Goal: Transaction & Acquisition: Purchase product/service

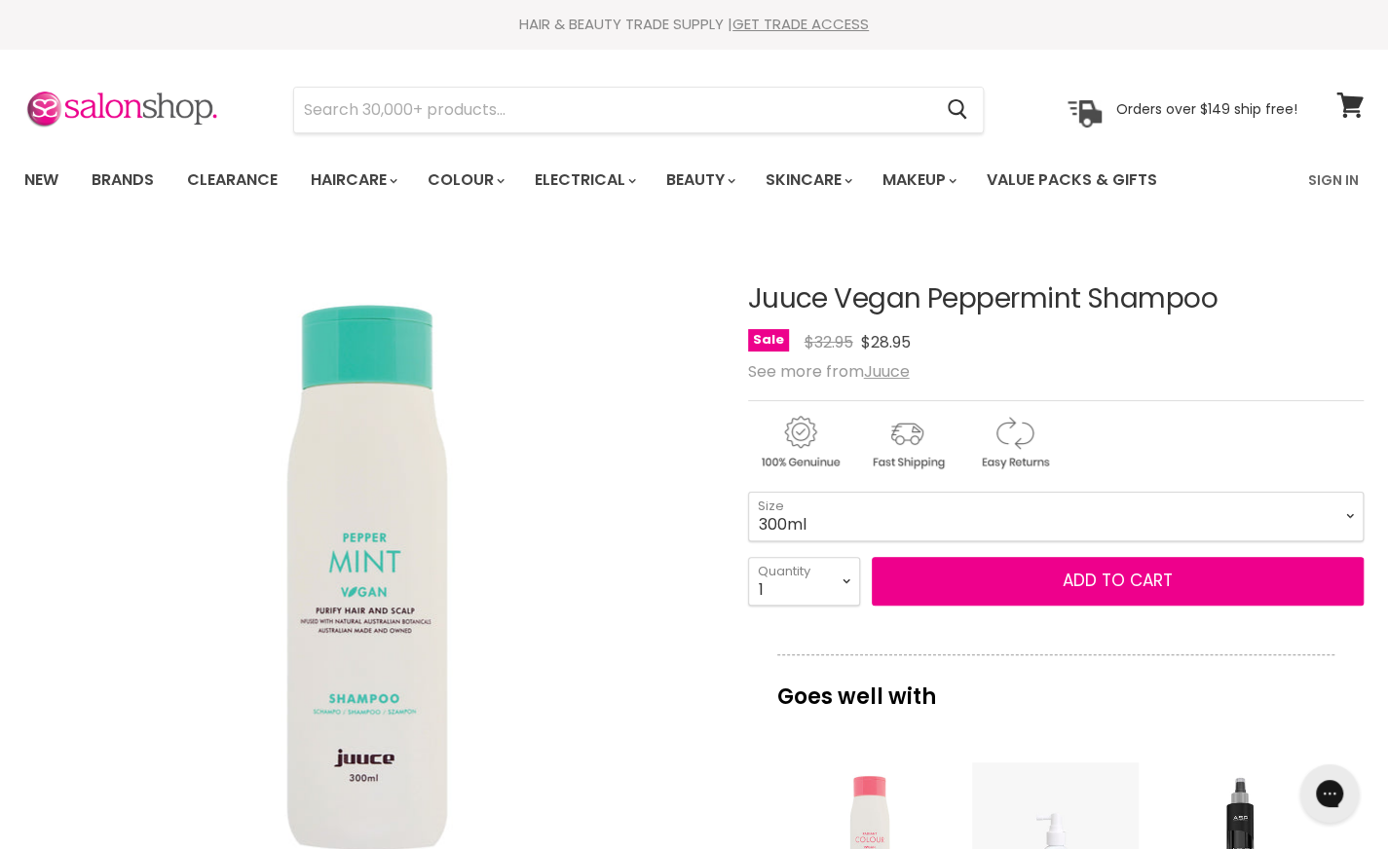
click at [543, 583] on div "Click or scroll to zoom Tap or pinch to zoom" at bounding box center [369, 581] width 690 height 690
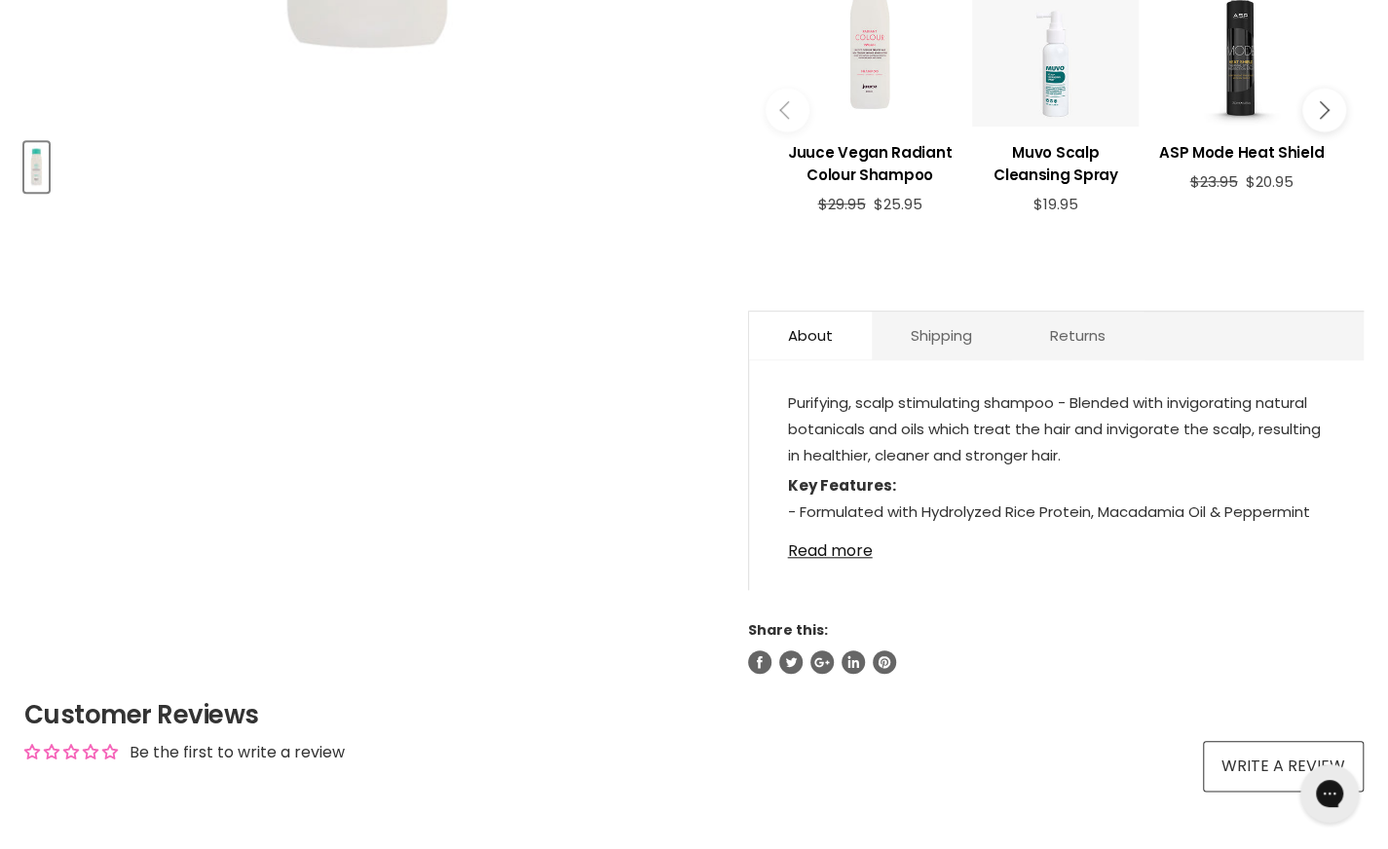
scroll to position [804, 0]
click at [1098, 333] on link "Returns" at bounding box center [1077, 335] width 133 height 48
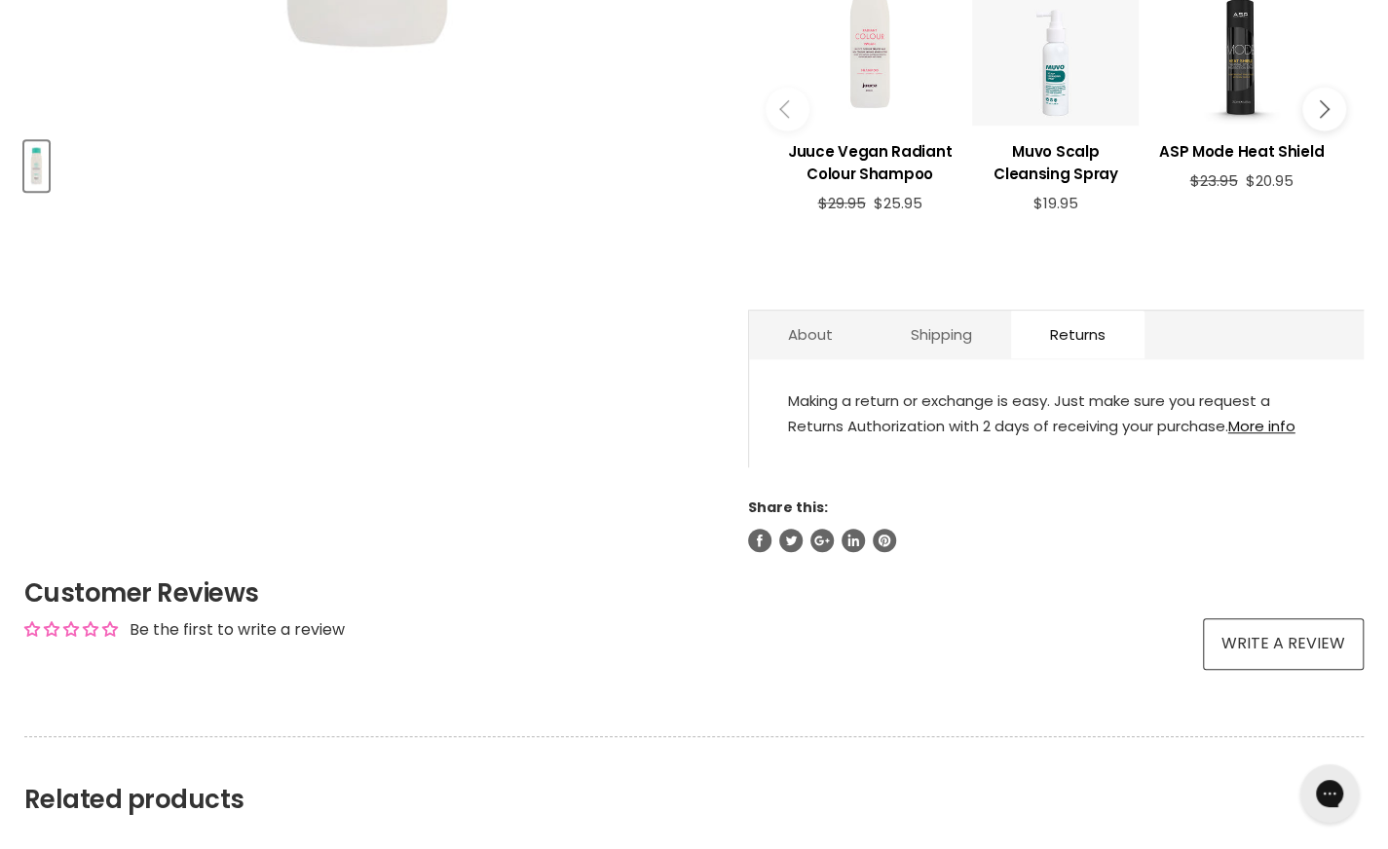
click at [1264, 418] on link "More info" at bounding box center [1261, 426] width 67 height 20
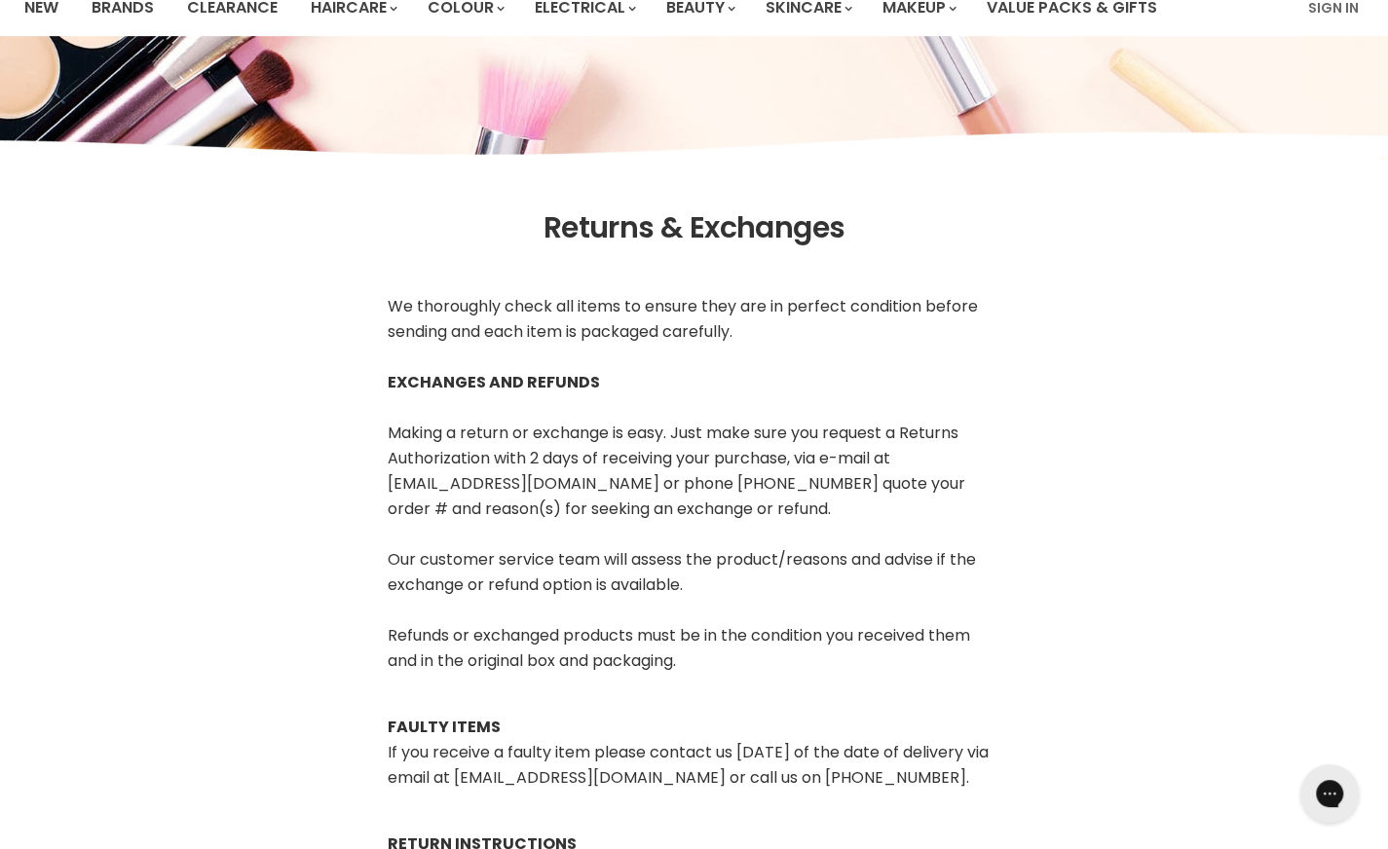
scroll to position [181, 0]
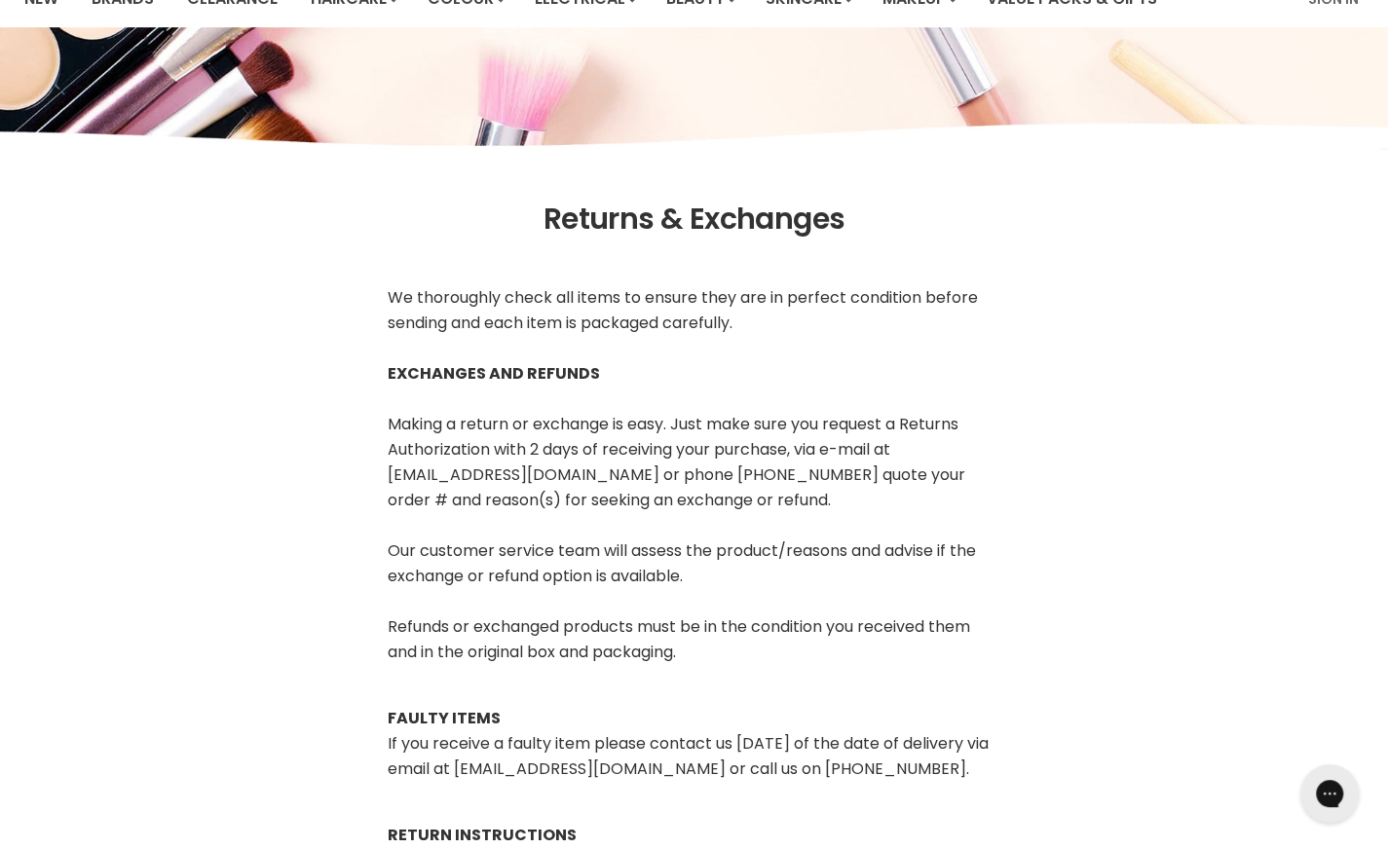
click at [1079, 467] on article "Returns & Exchanges We thoroughly check all items to ensure they are in perfect…" at bounding box center [694, 855] width 1388 height 1304
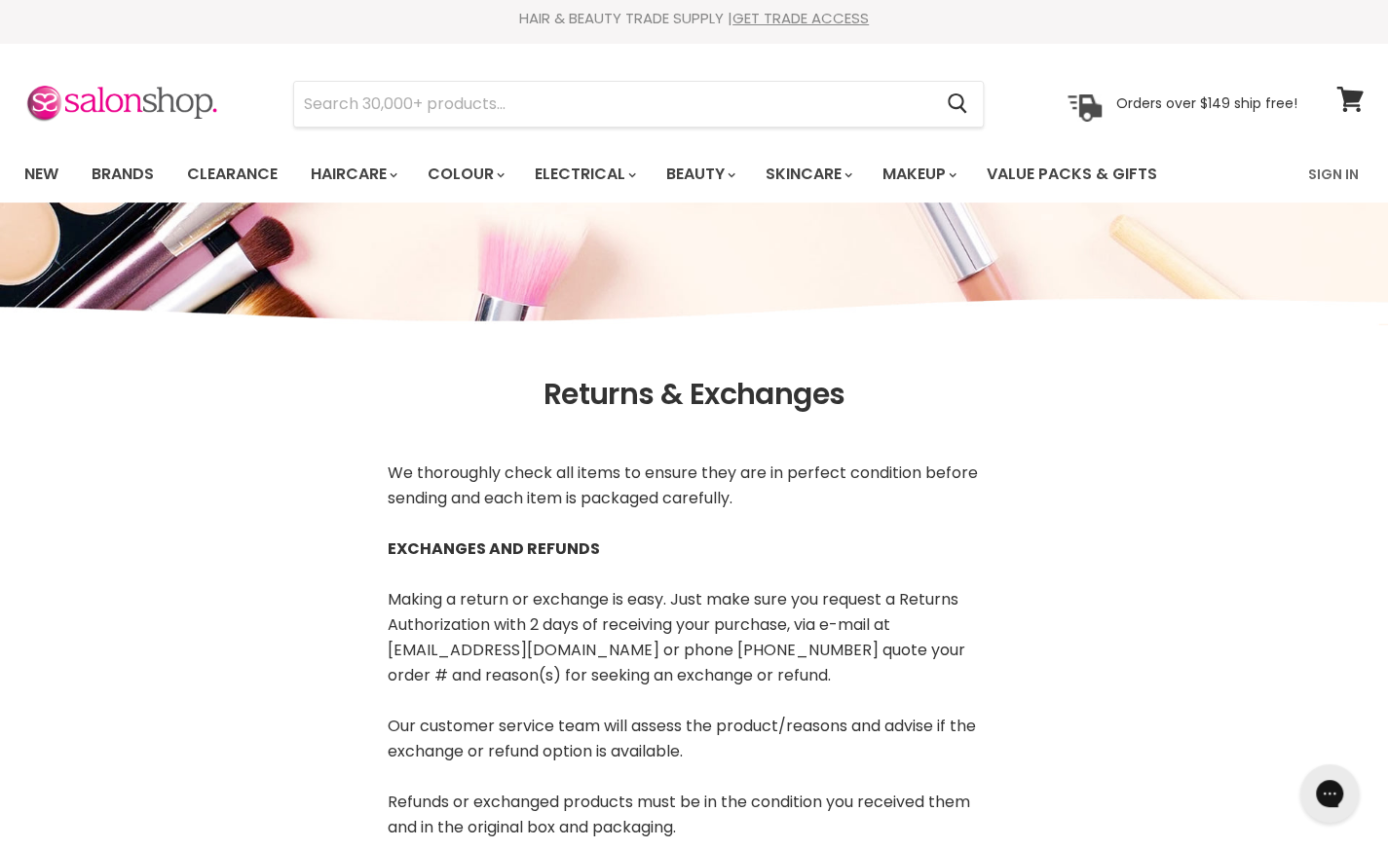
scroll to position [0, 0]
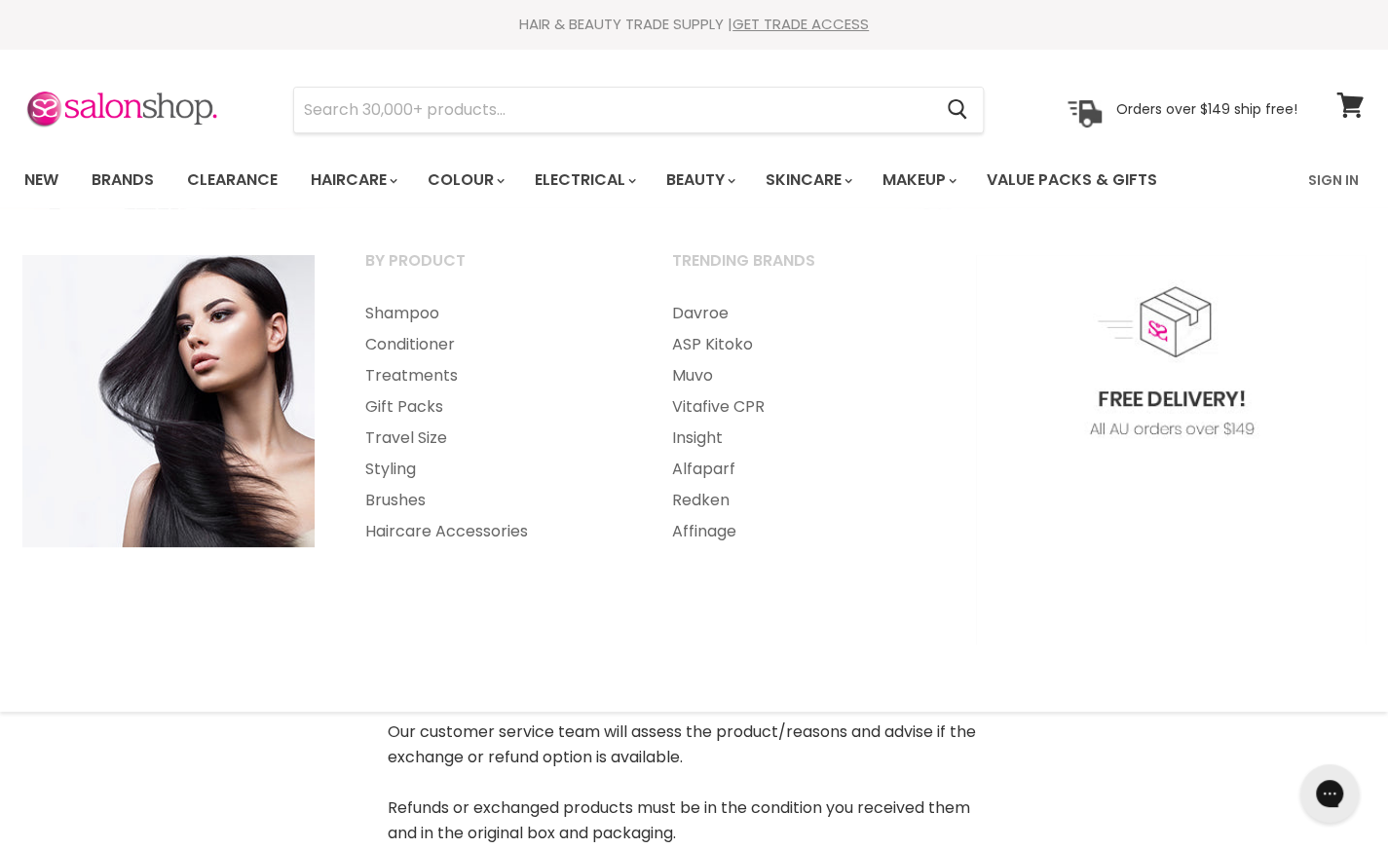
click at [412, 309] on link "Shampoo" at bounding box center [492, 313] width 303 height 31
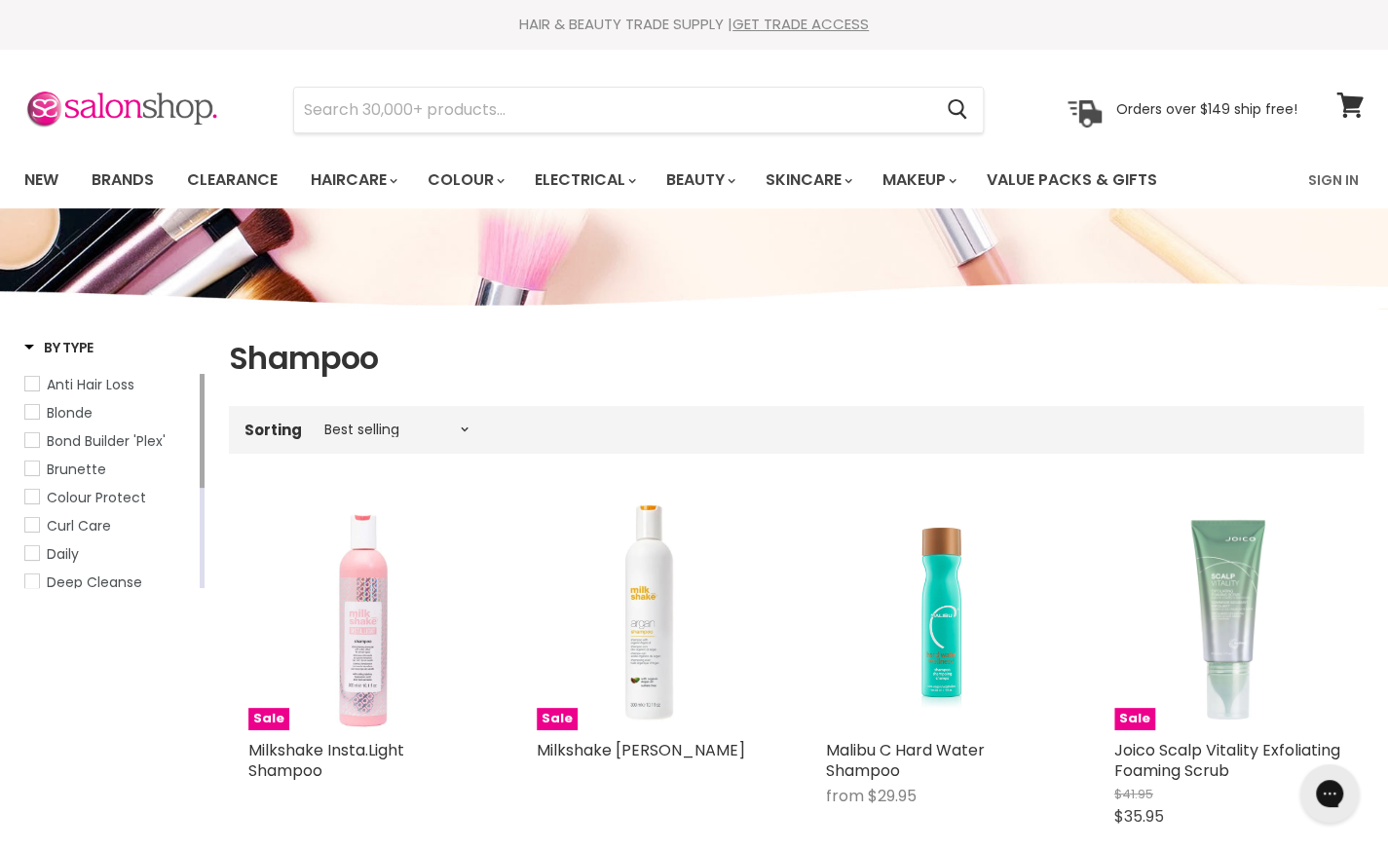
click at [31, 383] on span "Anti Hair Loss" at bounding box center [32, 384] width 14 height 14
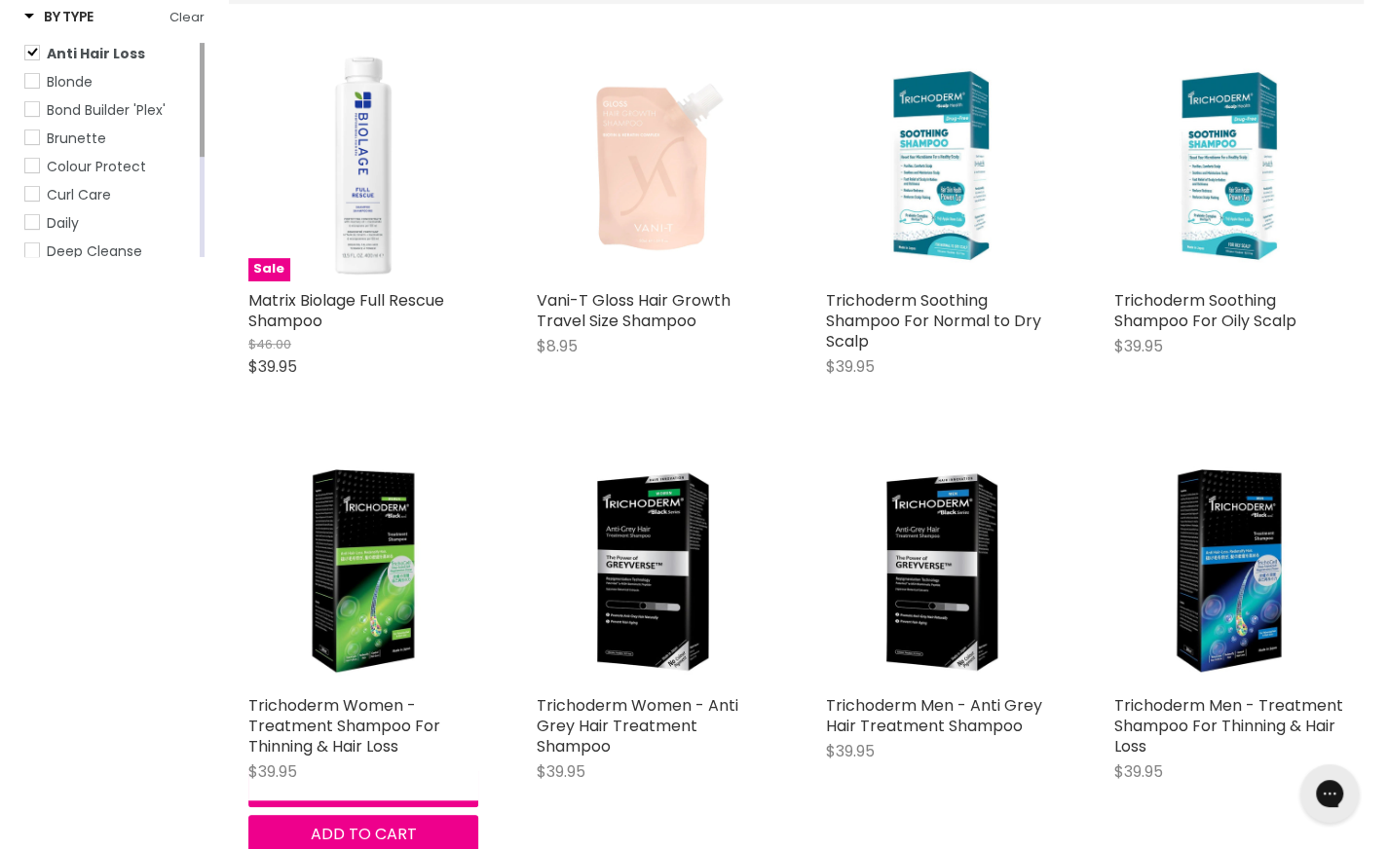
scroll to position [456, 0]
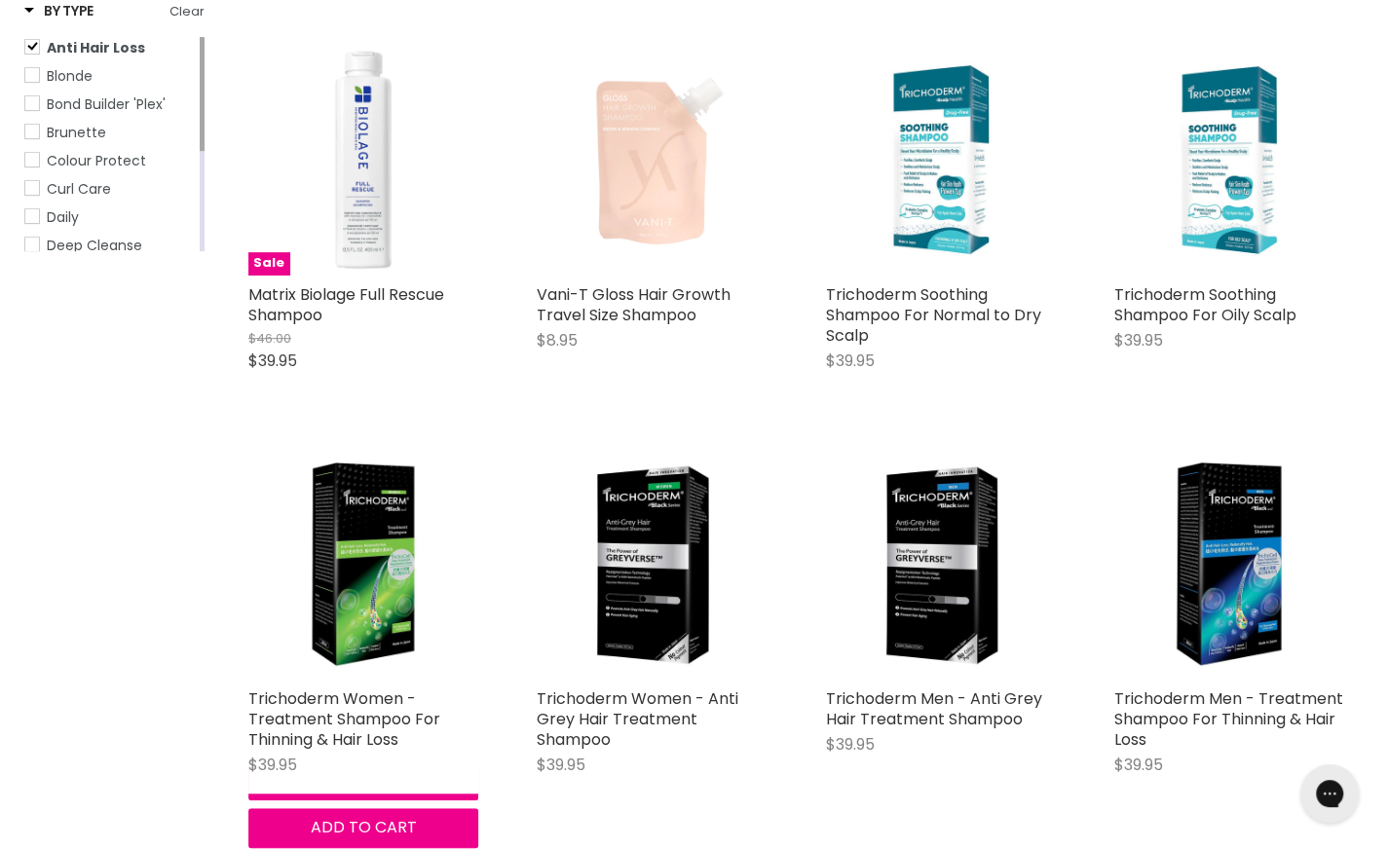
click at [366, 564] on img "Main content" at bounding box center [363, 564] width 230 height 230
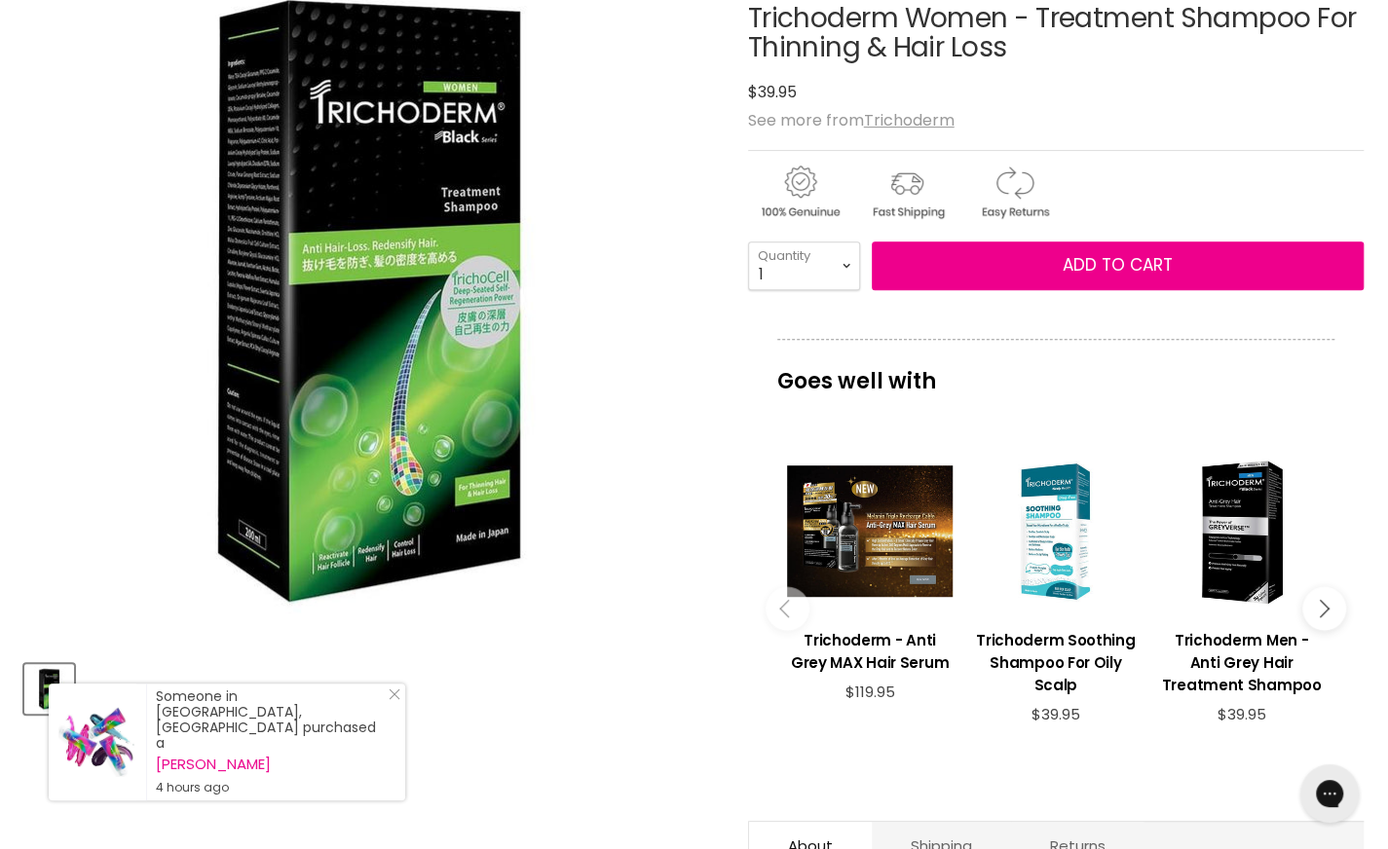
scroll to position [271, 0]
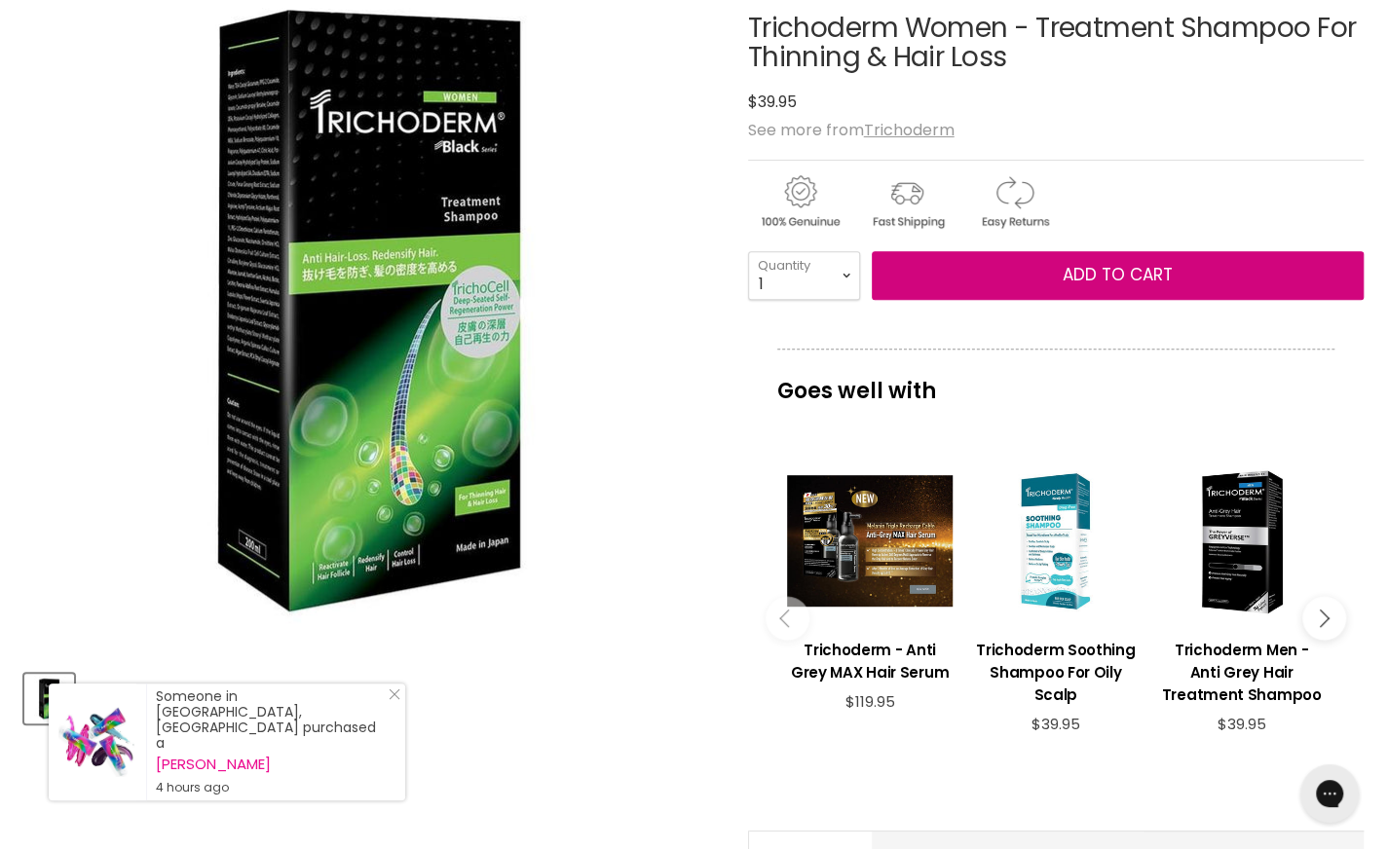
click at [1124, 265] on span "Add to cart" at bounding box center [1118, 274] width 110 height 23
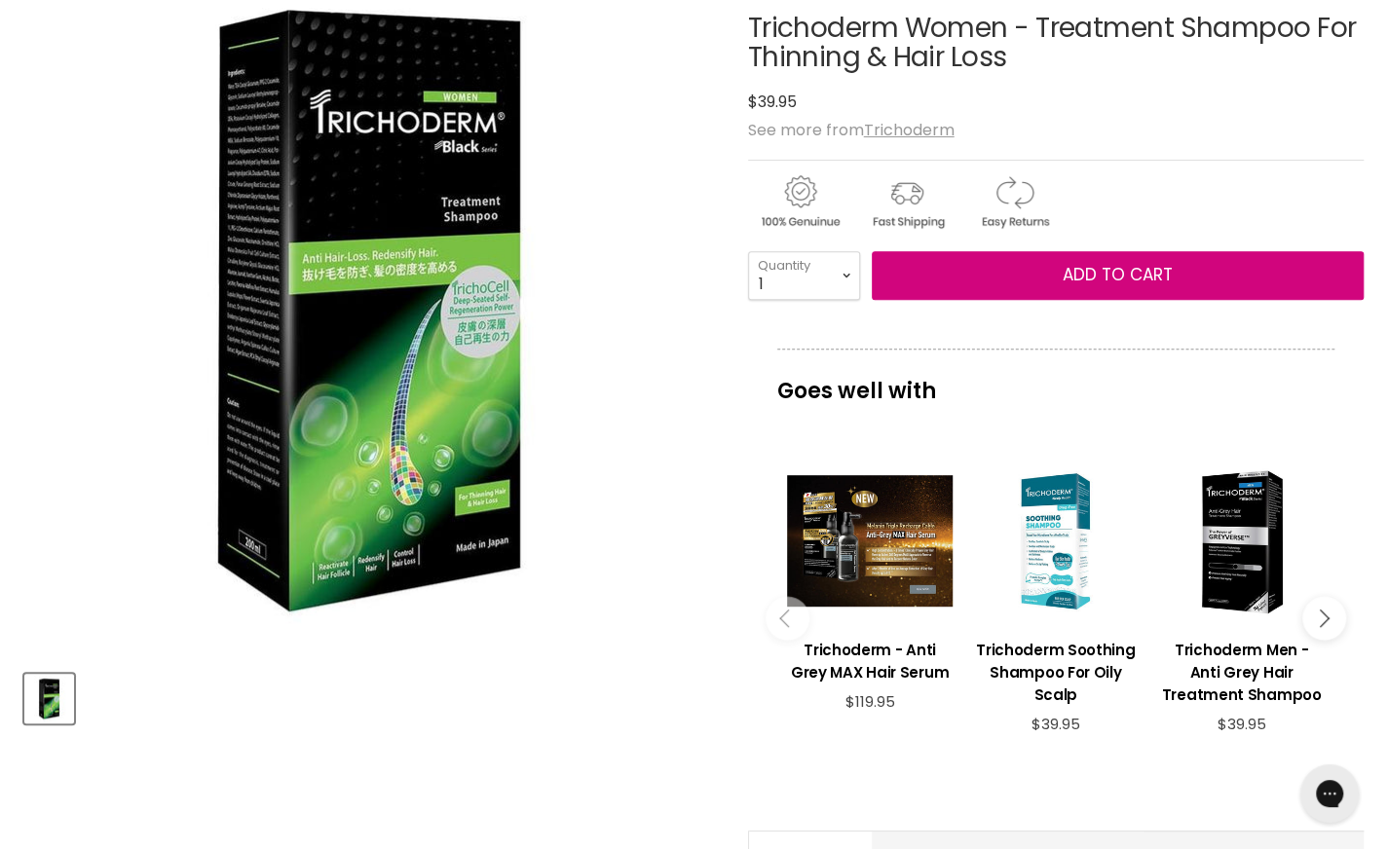
click at [1126, 270] on span "Add to cart" at bounding box center [1118, 274] width 110 height 23
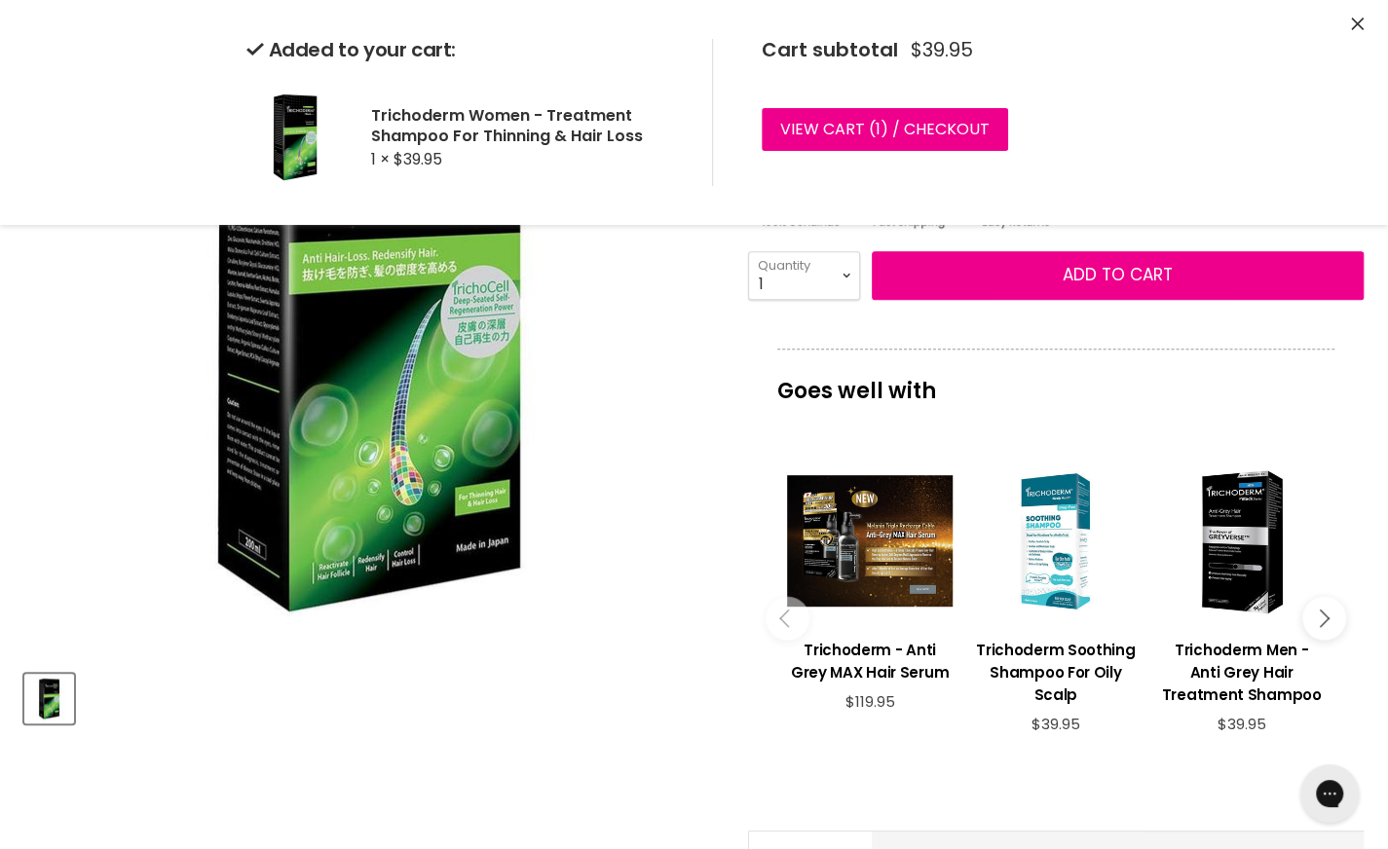
click at [906, 122] on link "View cart ( 1 ) / Checkout" at bounding box center [885, 129] width 246 height 43
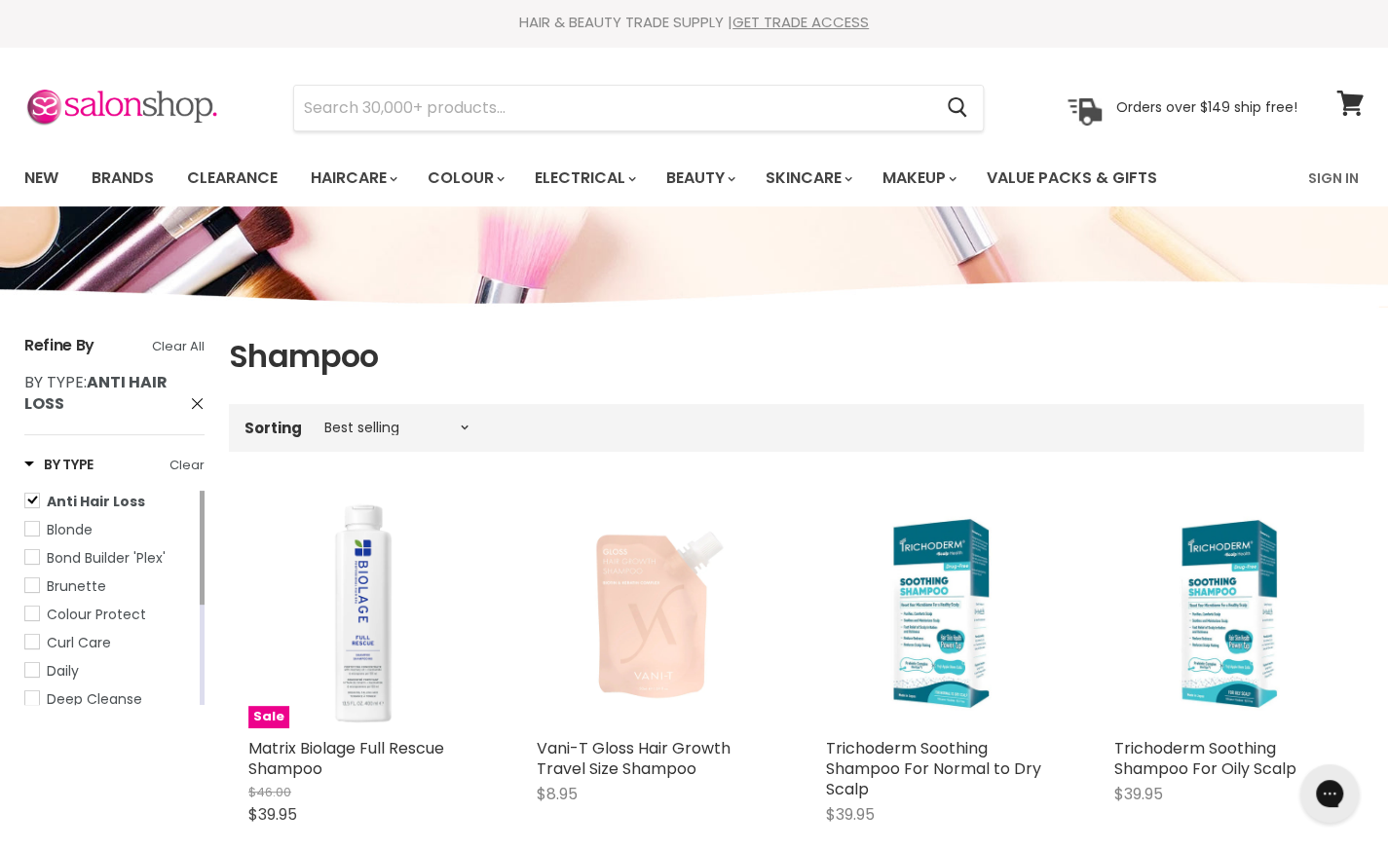
scroll to position [2, 0]
click at [47, 168] on link "New" at bounding box center [41, 178] width 63 height 41
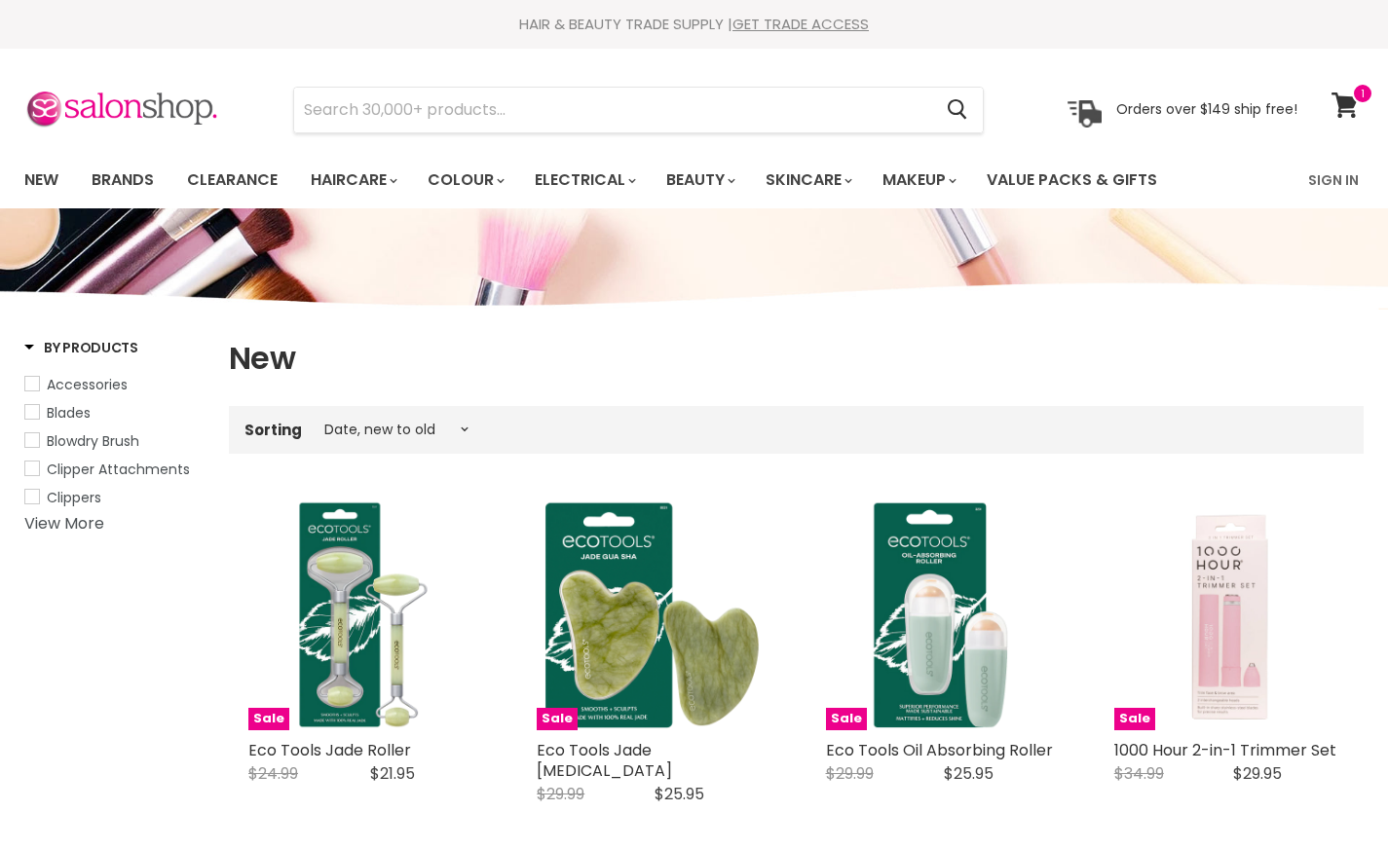
select select "created-descending"
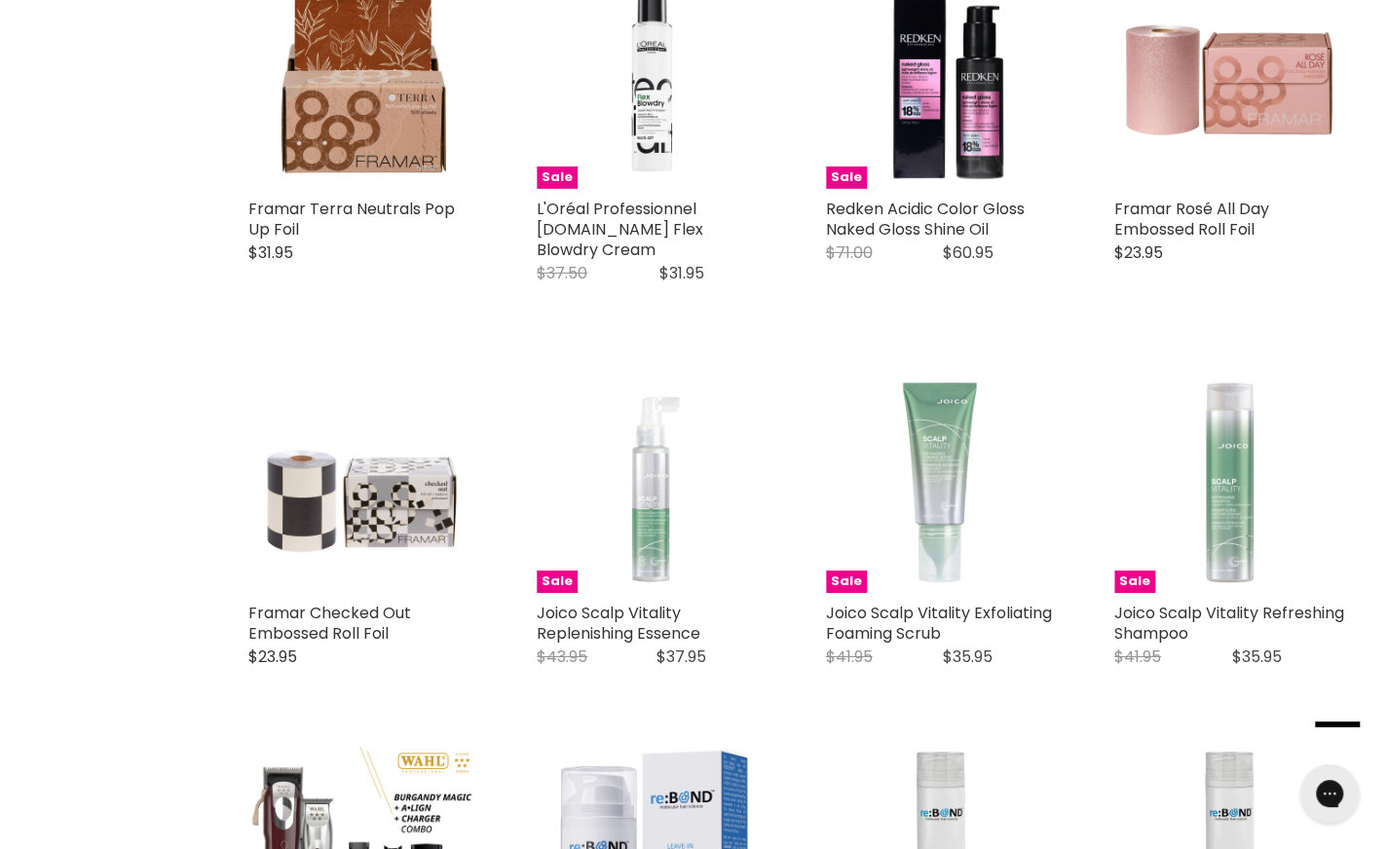
scroll to position [3487, 0]
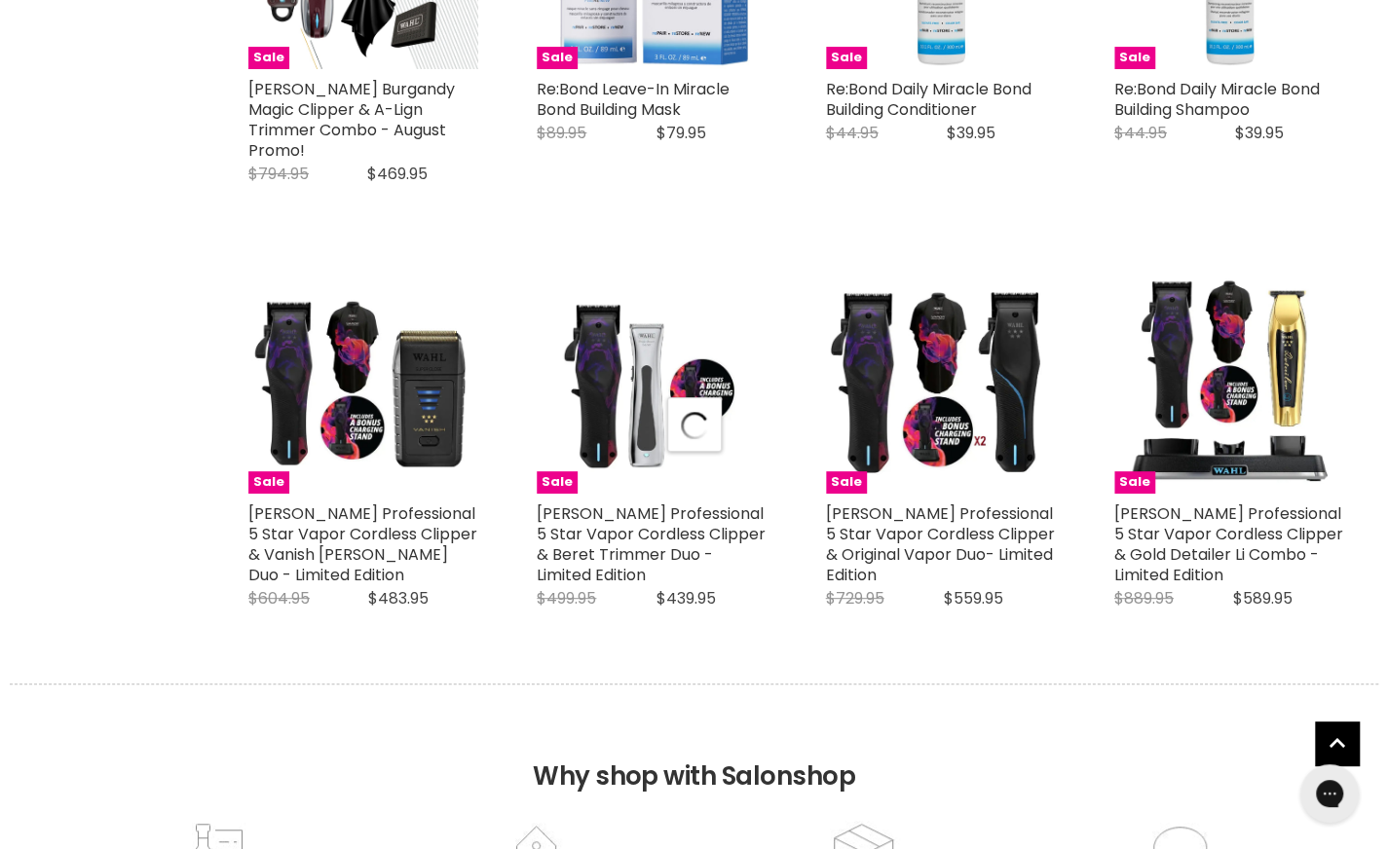
scroll to position [4394, 0]
select select "created-descending"
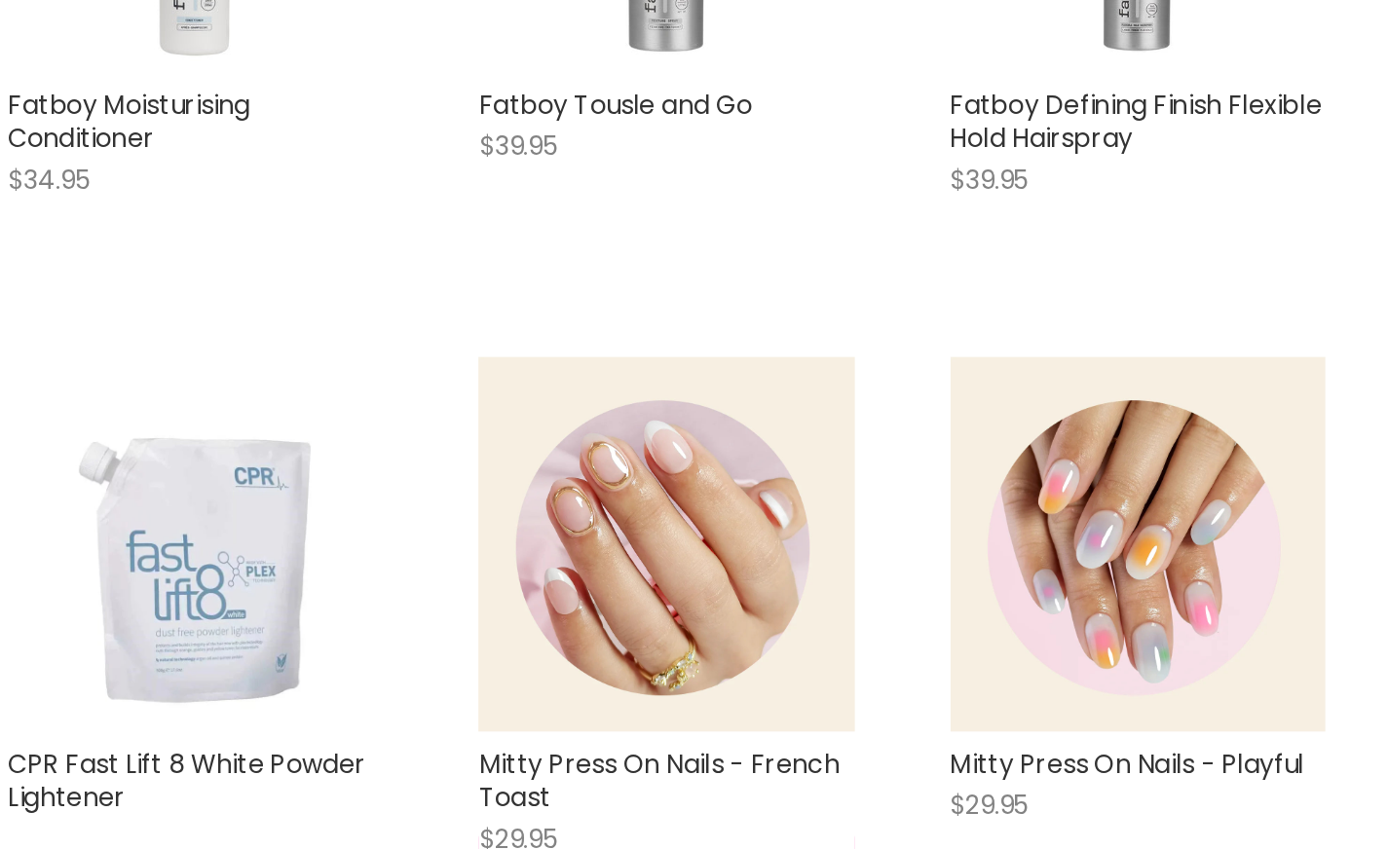
scroll to position [5943, 0]
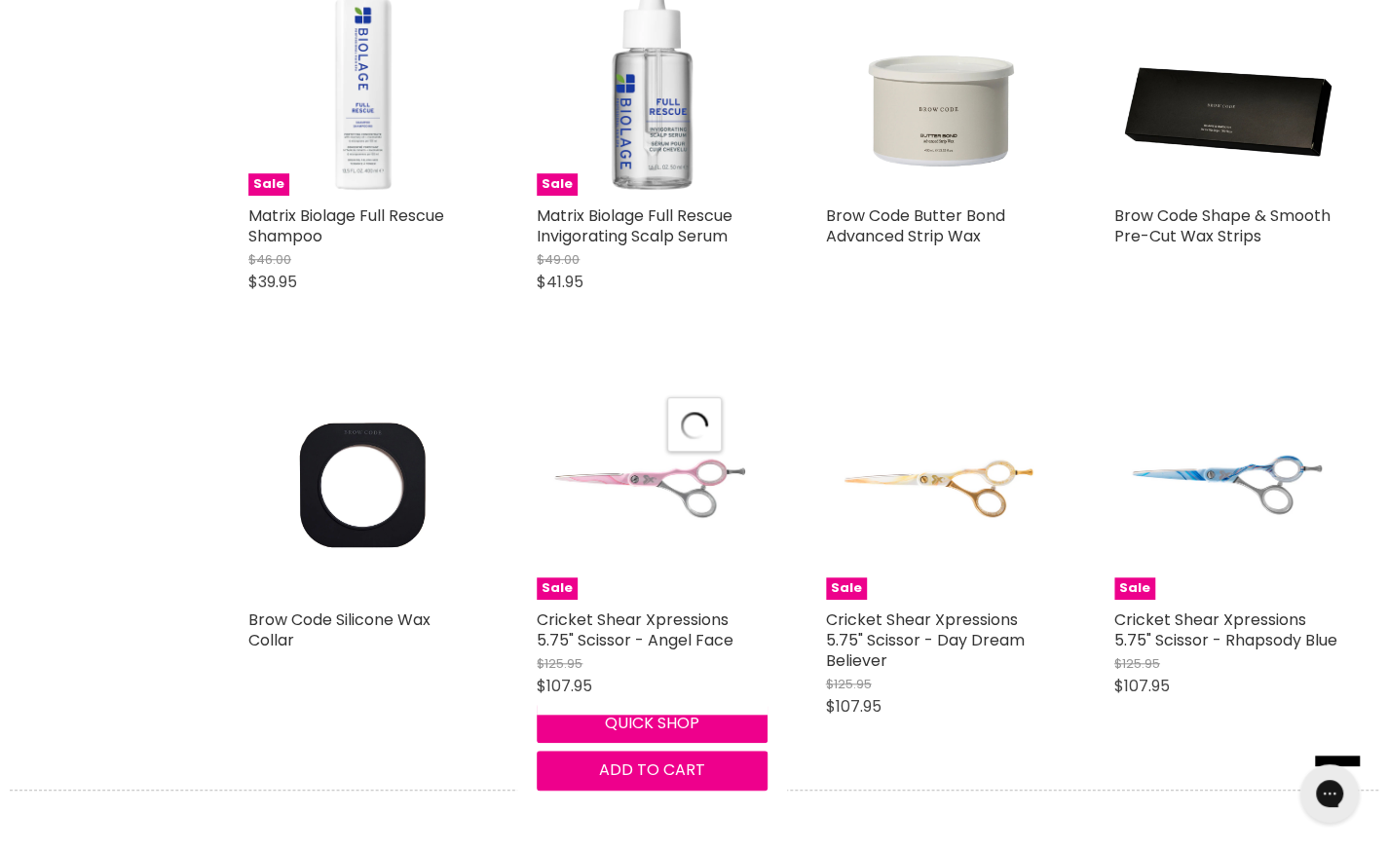
scroll to position [8989, 0]
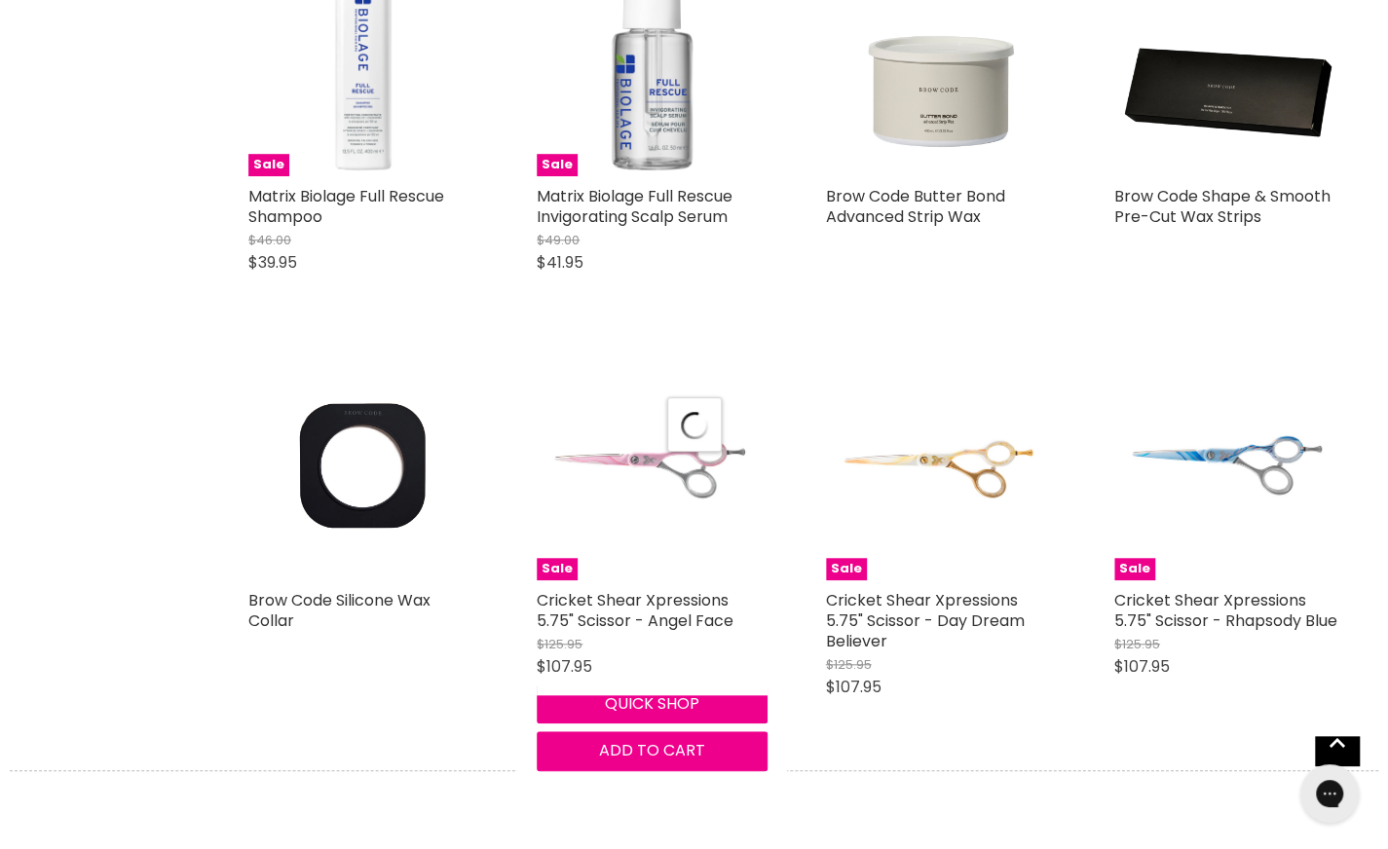
select select "created-descending"
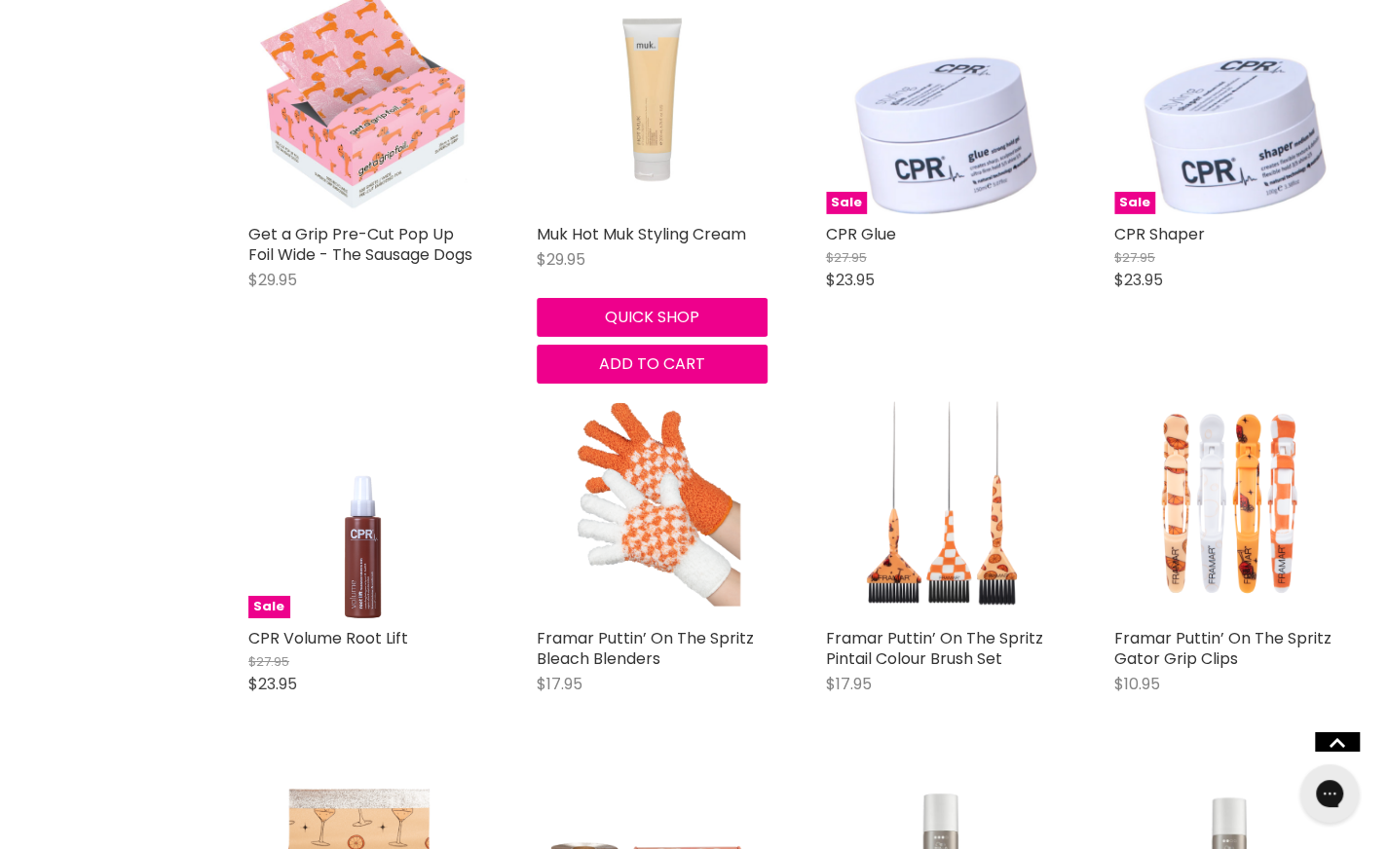
scroll to position [11797, 0]
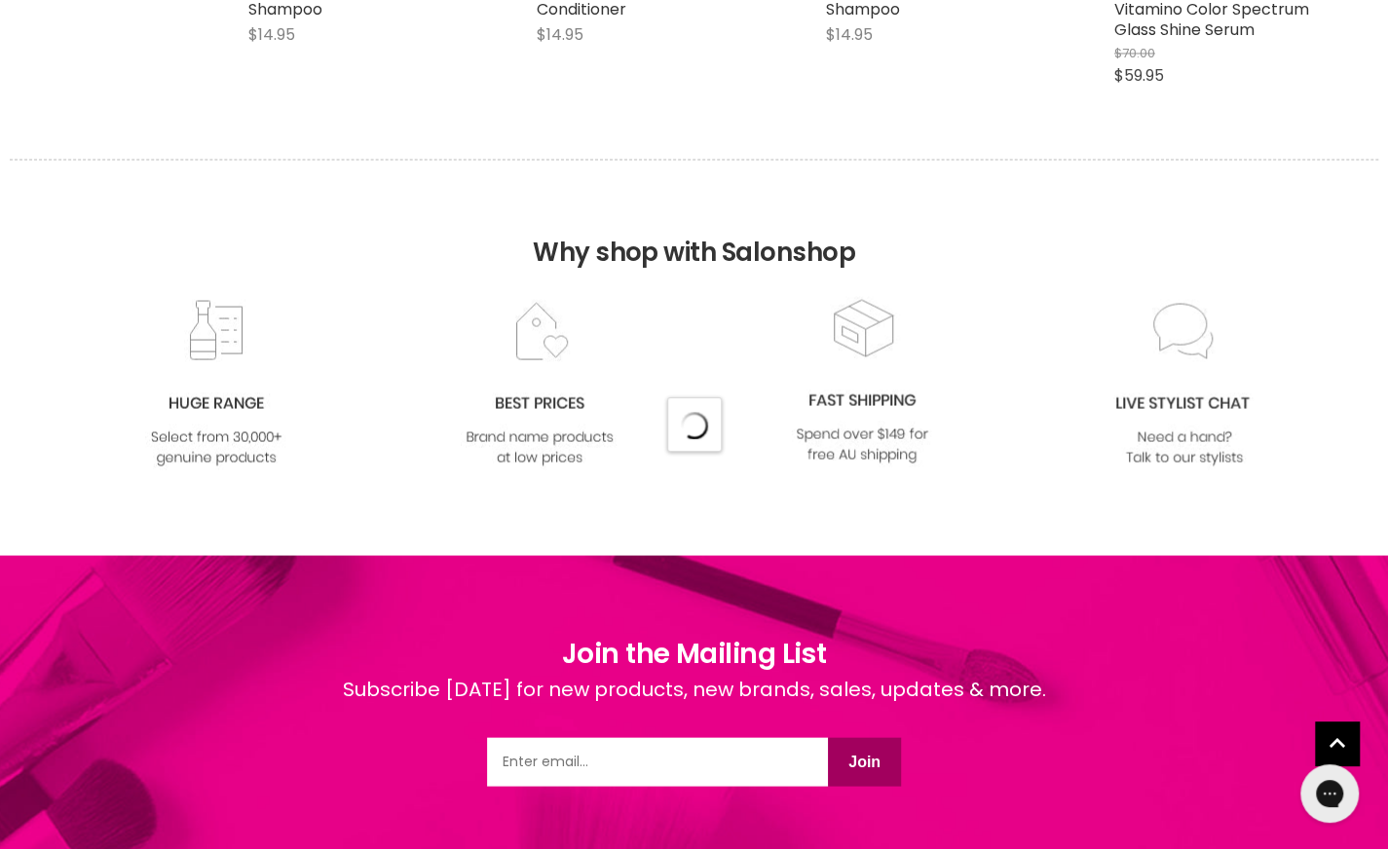
select select "created-descending"
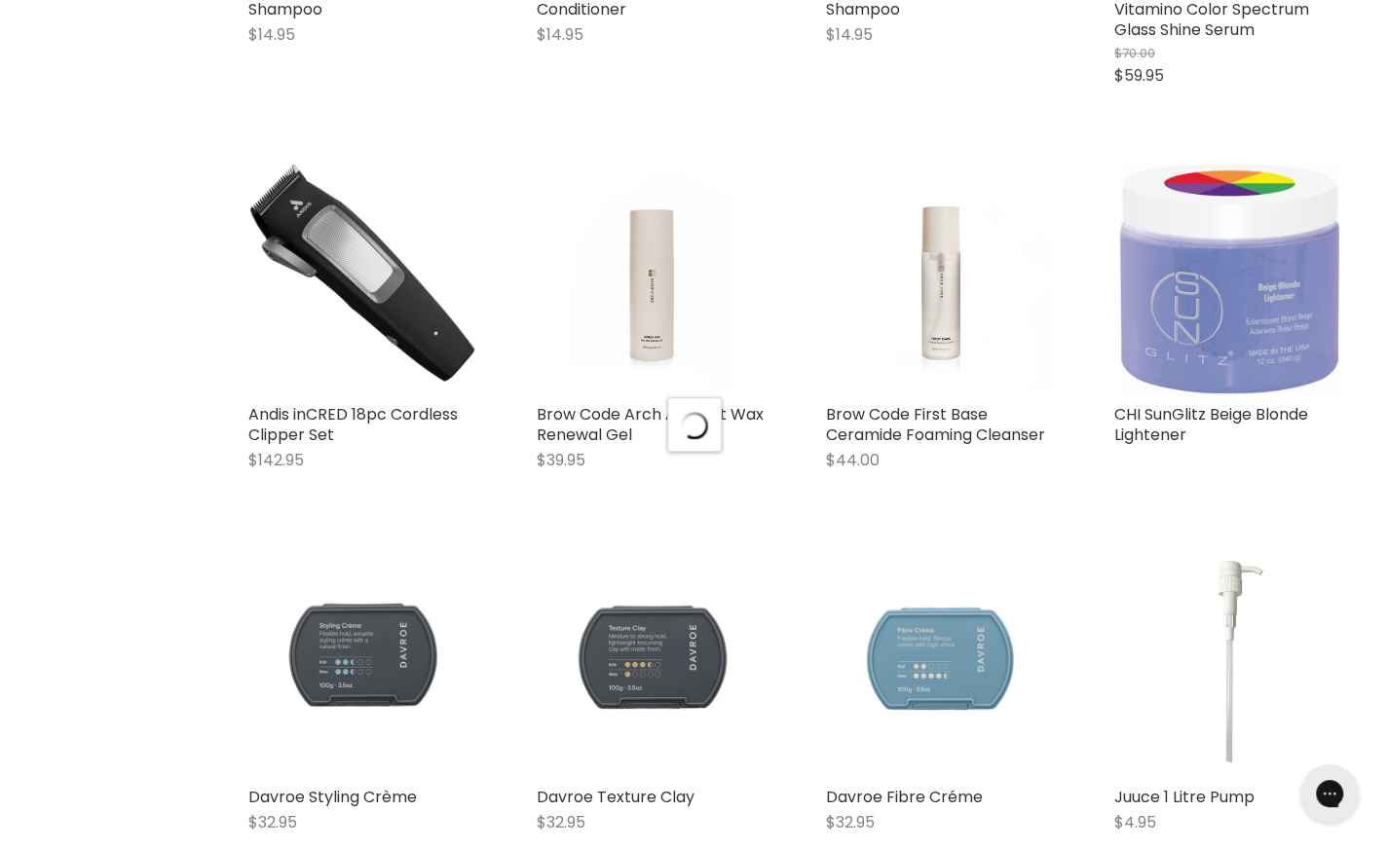
scroll to position [19282, 0]
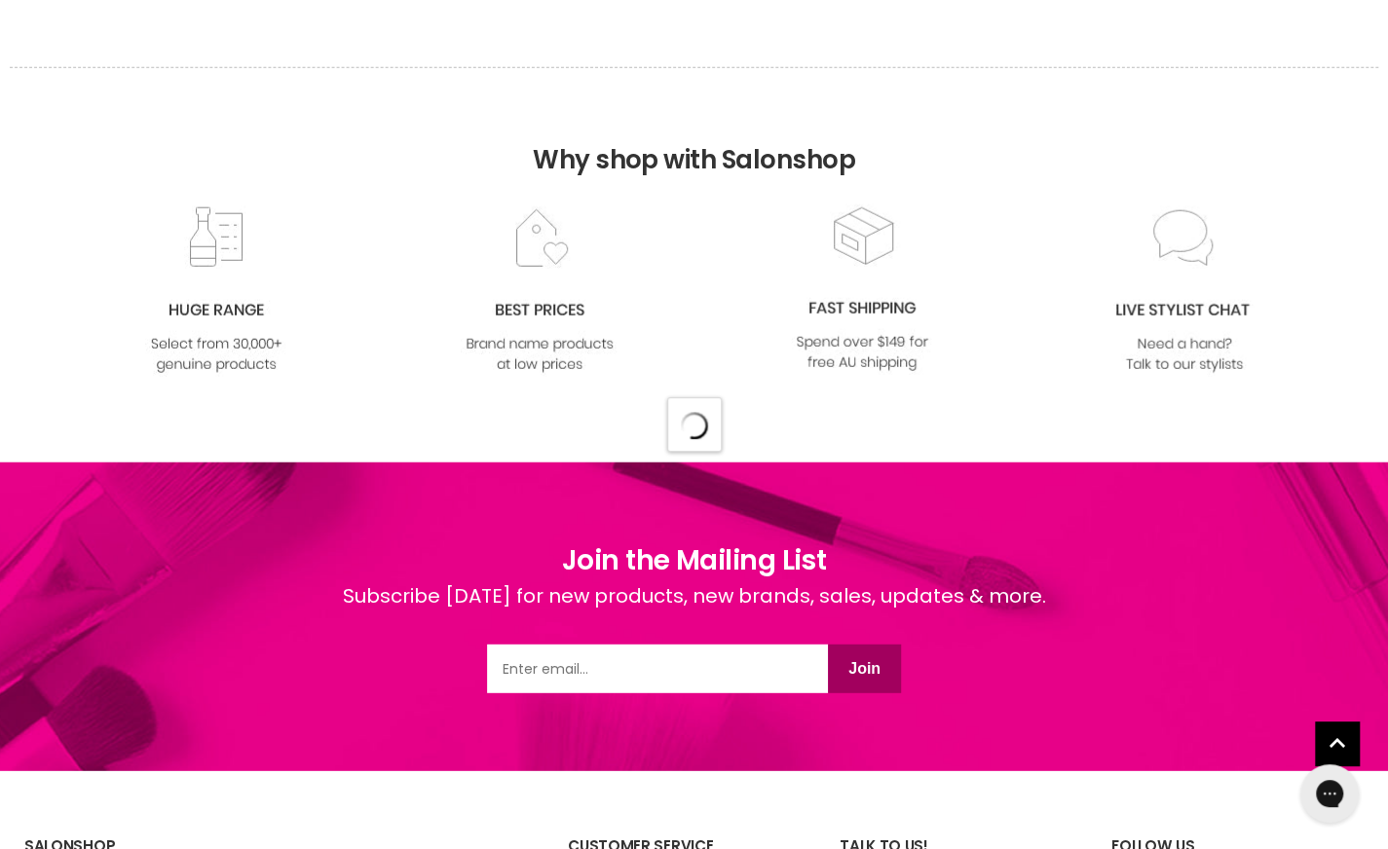
select select "created-descending"
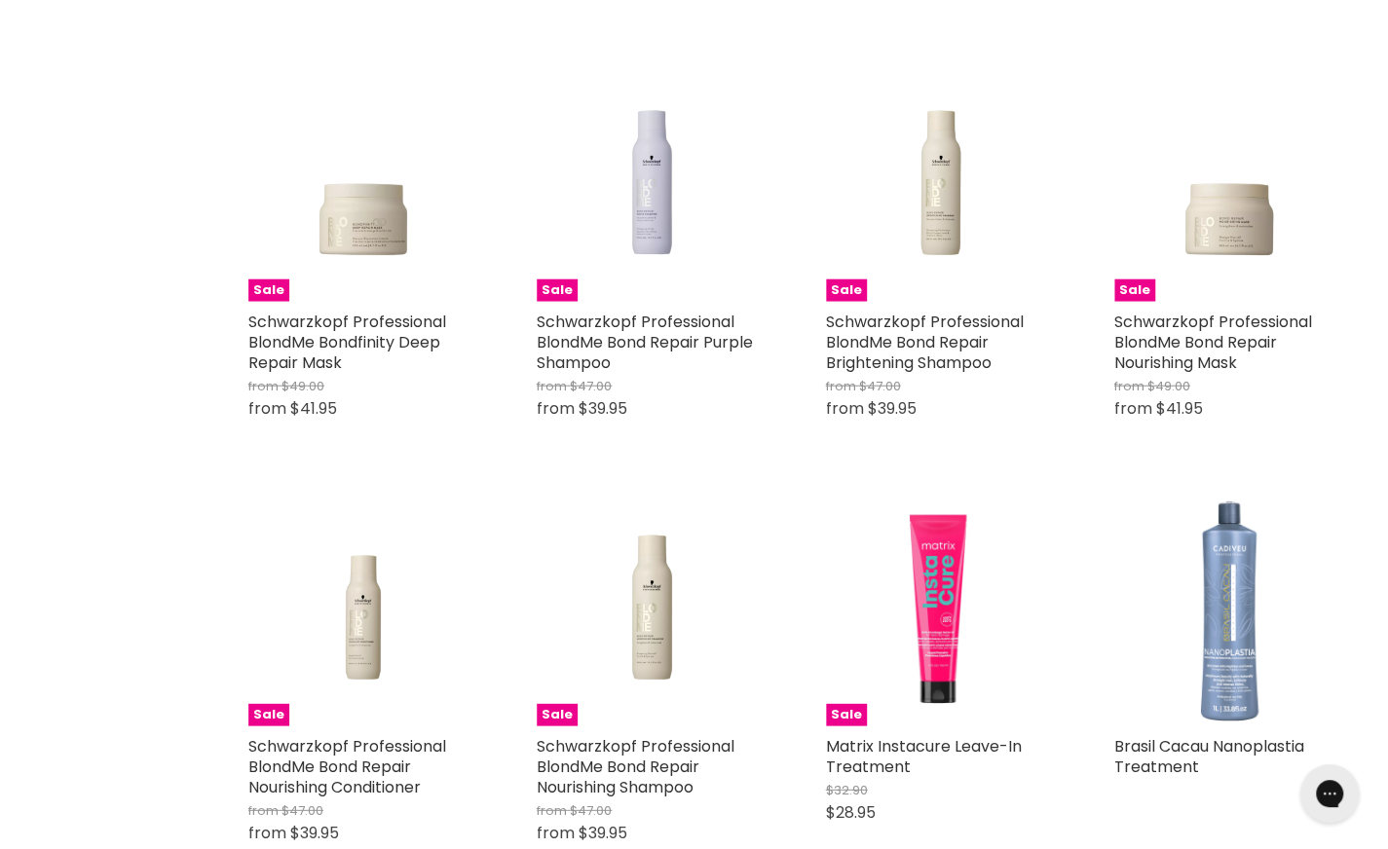
scroll to position [0, 0]
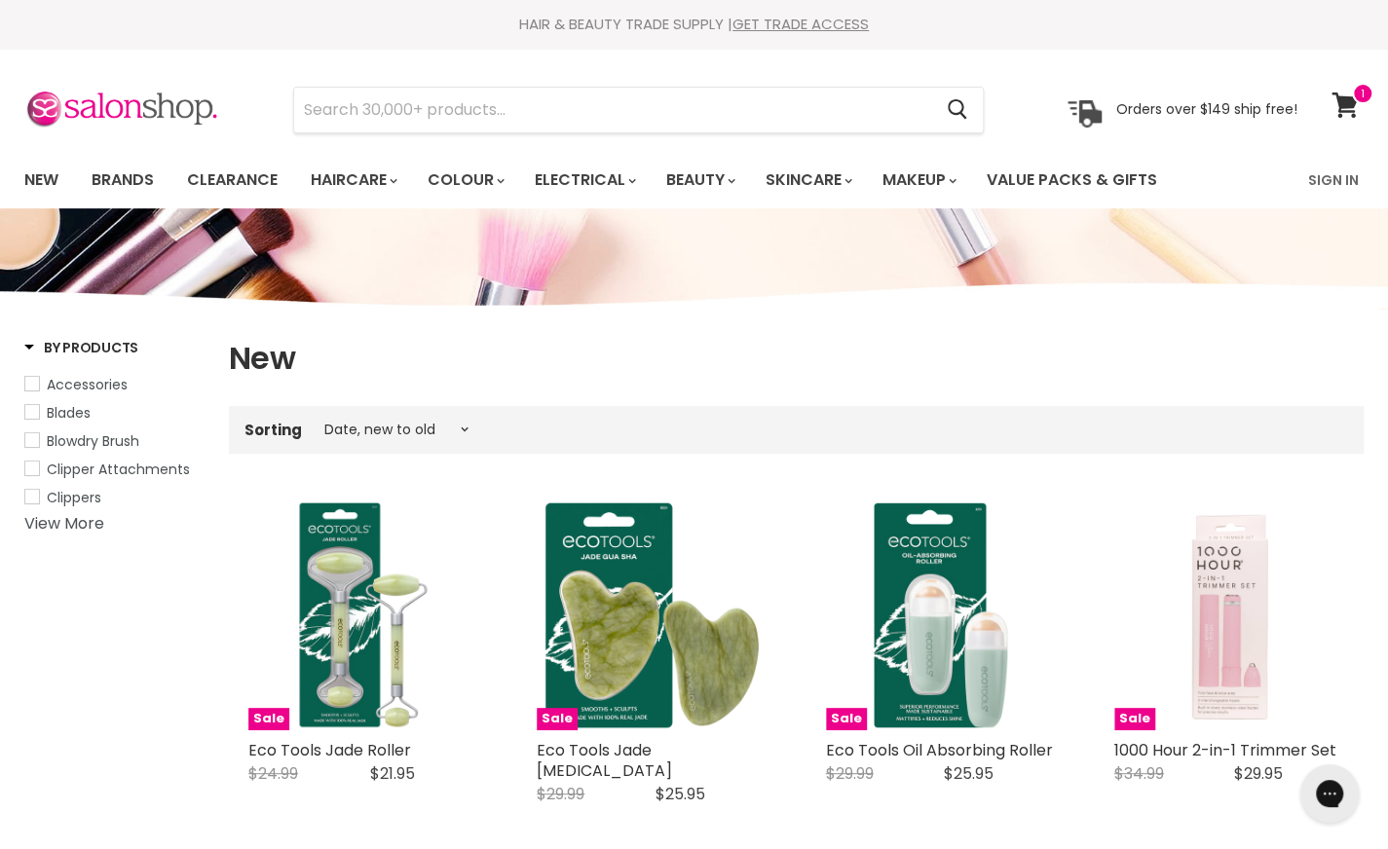
click at [42, 165] on link "New" at bounding box center [41, 180] width 63 height 41
select select "created-descending"
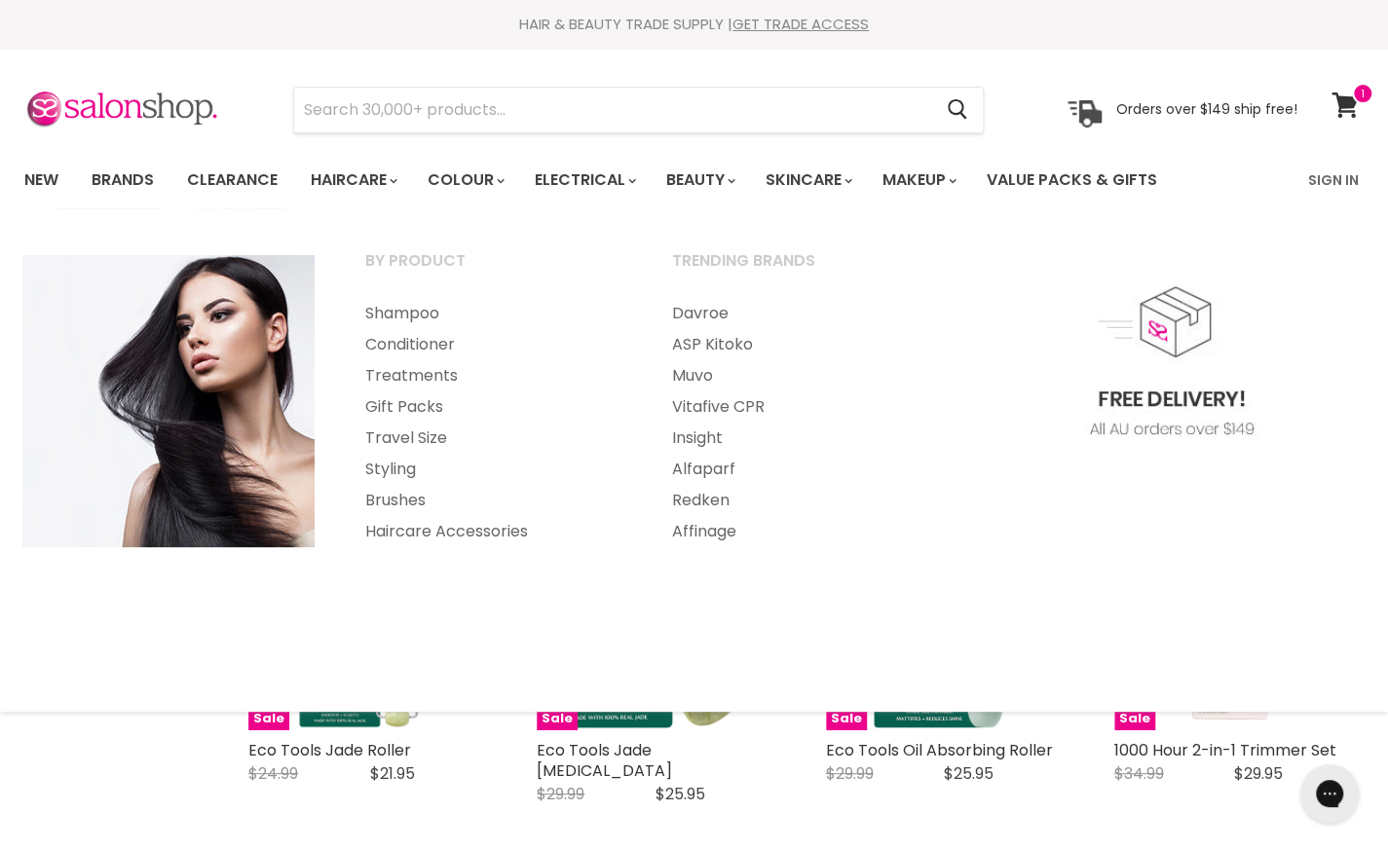
click at [397, 305] on link "Shampoo" at bounding box center [492, 313] width 303 height 31
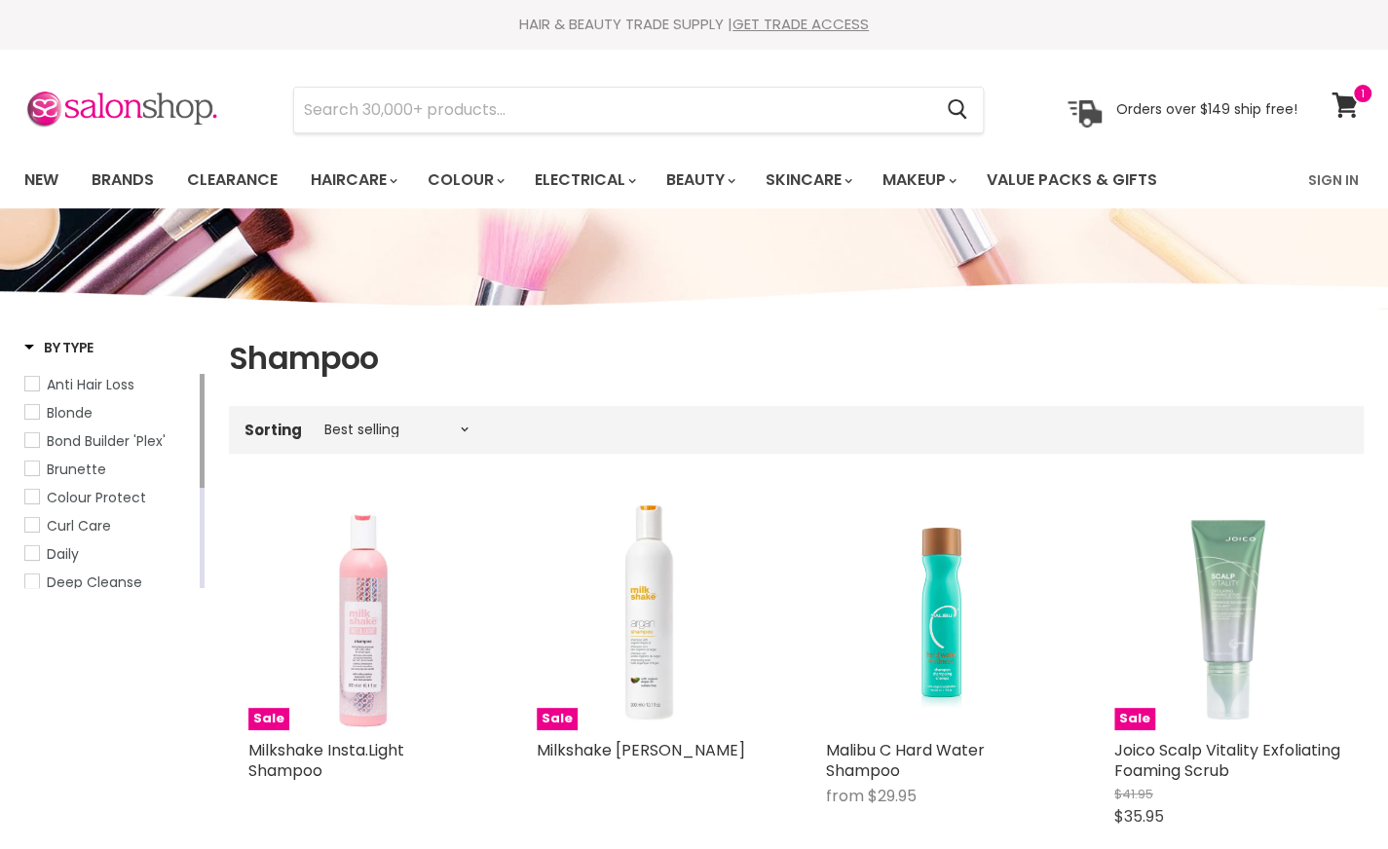
click at [33, 383] on span "Anti Hair Loss" at bounding box center [32, 384] width 14 height 14
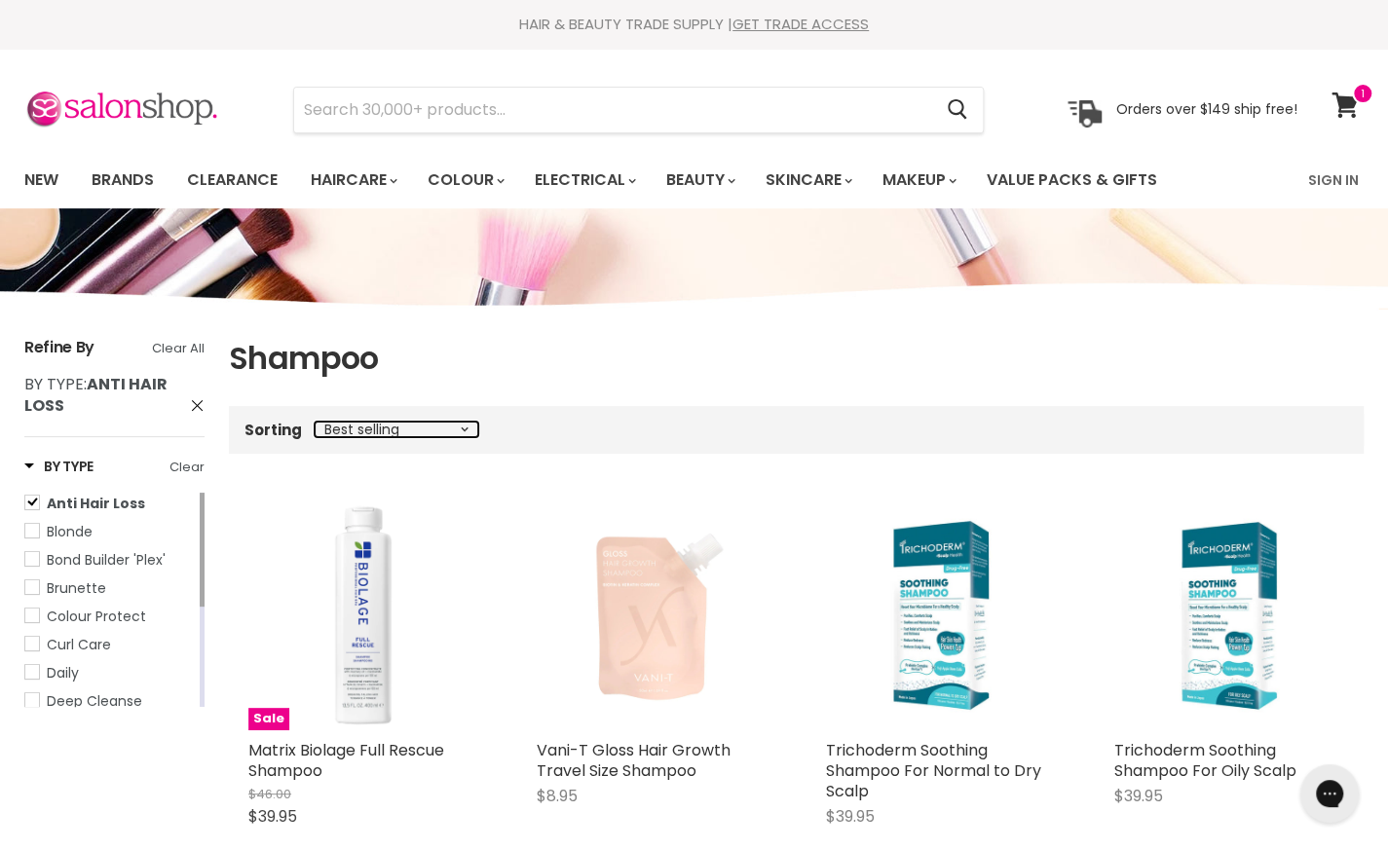
click at [469, 435] on select "Best selling Featured Price, low to high Price, high to low Alphabetically, A-Z…" at bounding box center [397, 430] width 164 height 16
select select "price-ascending"
click at [315, 422] on select "Best selling Featured Price, low to high Price, high to low Alphabetically, A-Z…" at bounding box center [397, 430] width 164 height 16
select select "price-ascending"
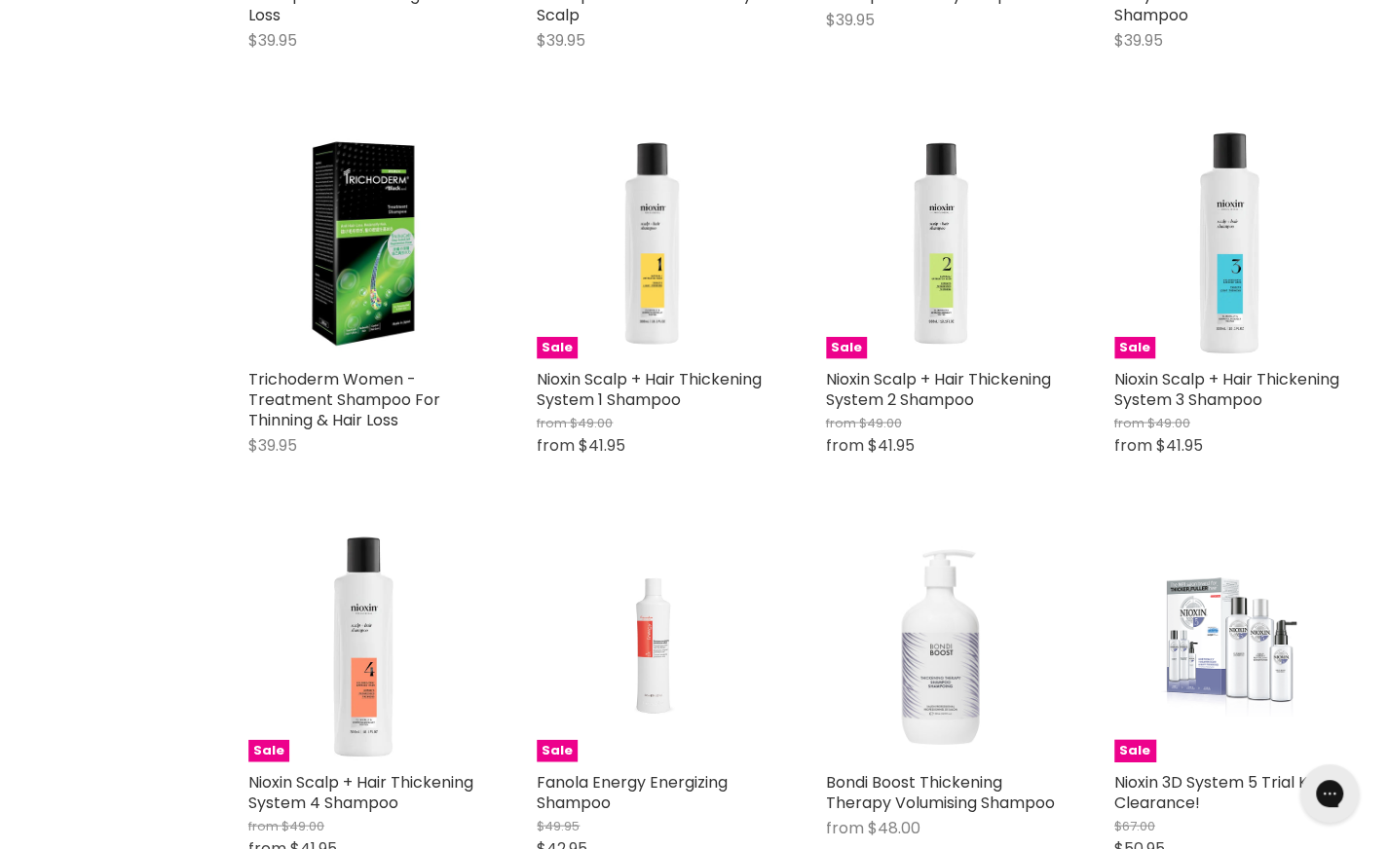
scroll to position [2023, 0]
